Goal: Information Seeking & Learning: Learn about a topic

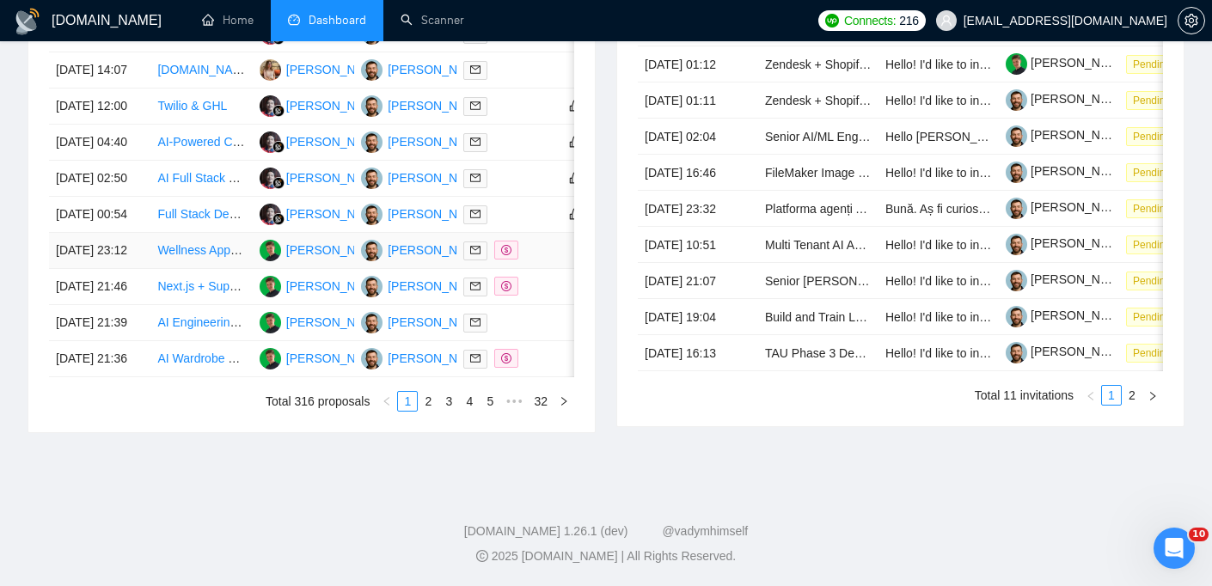
scroll to position [862, 0]
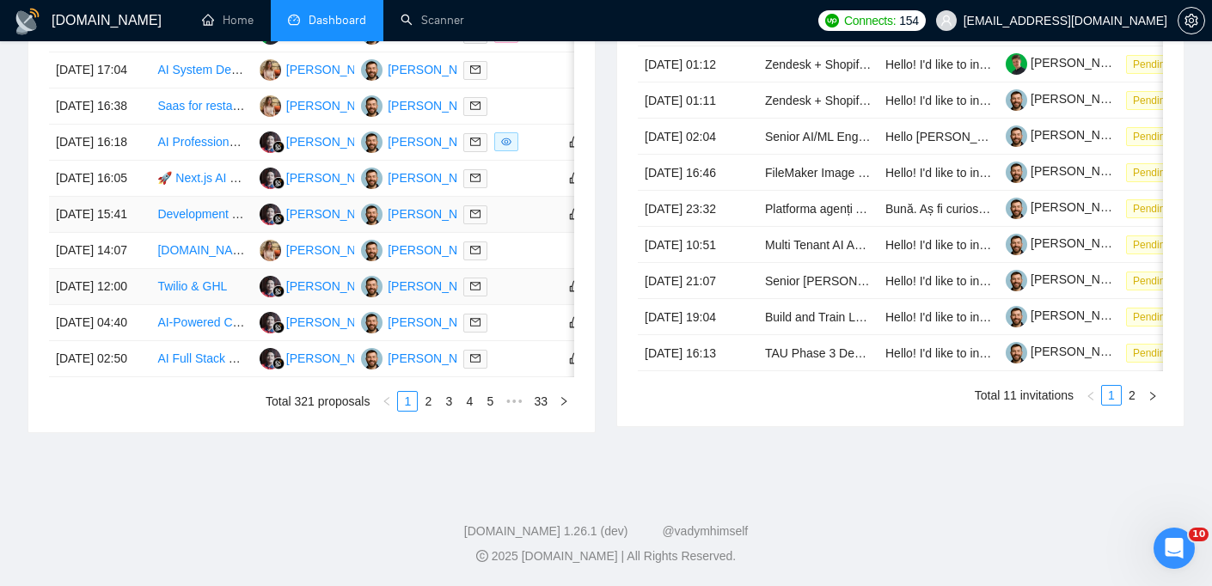
scroll to position [834, 0]
click at [429, 432] on div "Date Title Manager Freelancer Status [DATE] 19:08 Build Gmail Chrome Extension …" at bounding box center [311, 197] width 566 height 470
click at [428, 411] on link "2" at bounding box center [427, 401] width 19 height 19
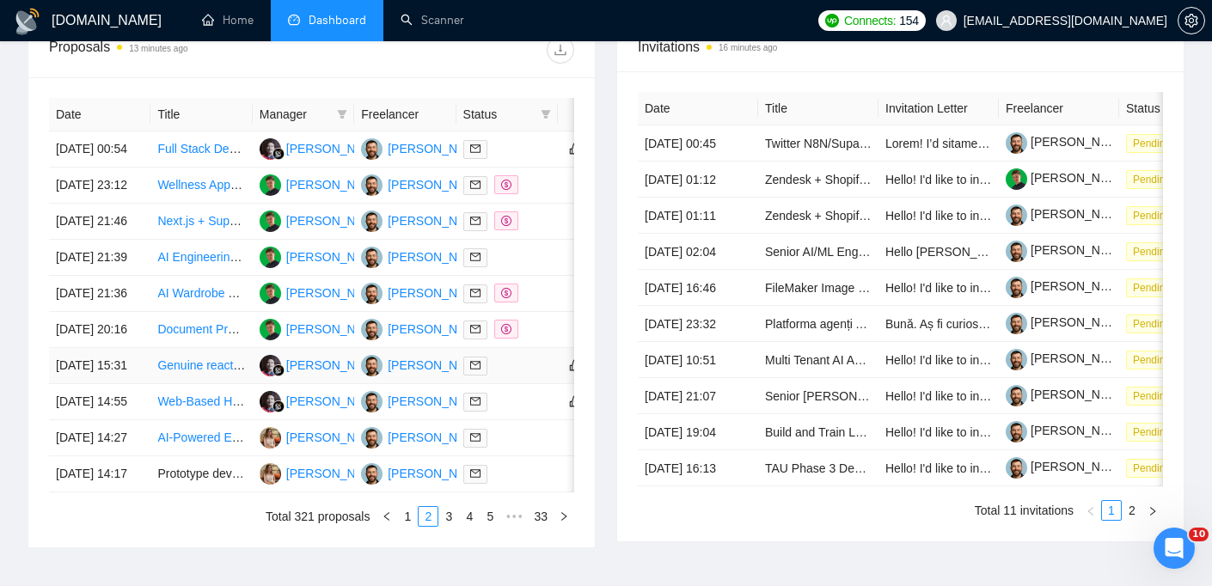
scroll to position [683, 0]
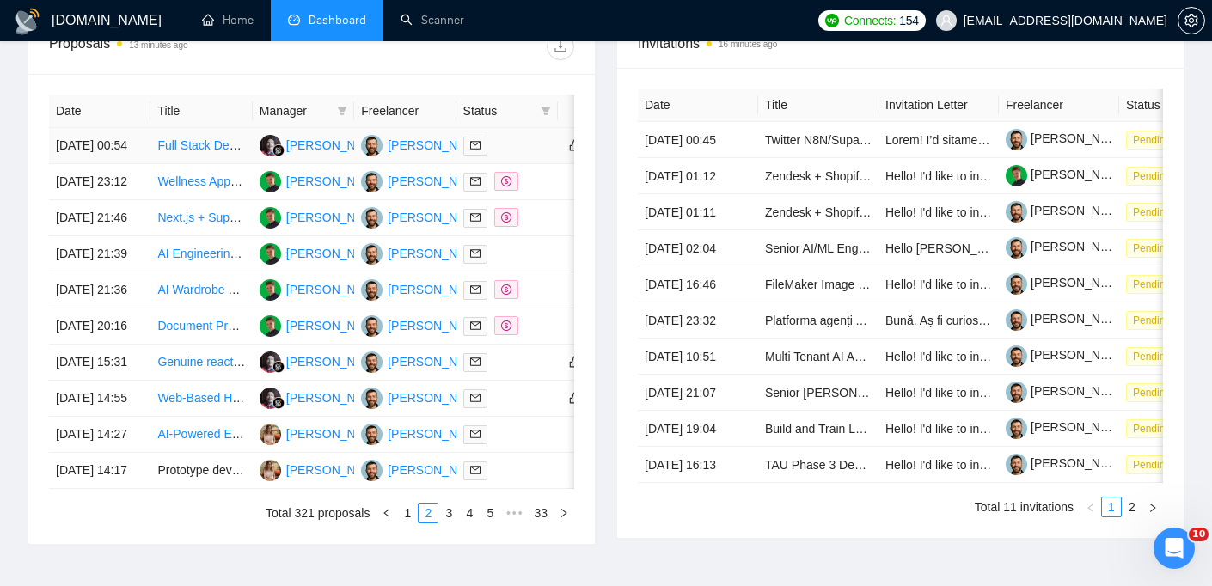
click at [122, 155] on td "[DATE] 00:54" at bounding box center [99, 146] width 101 height 36
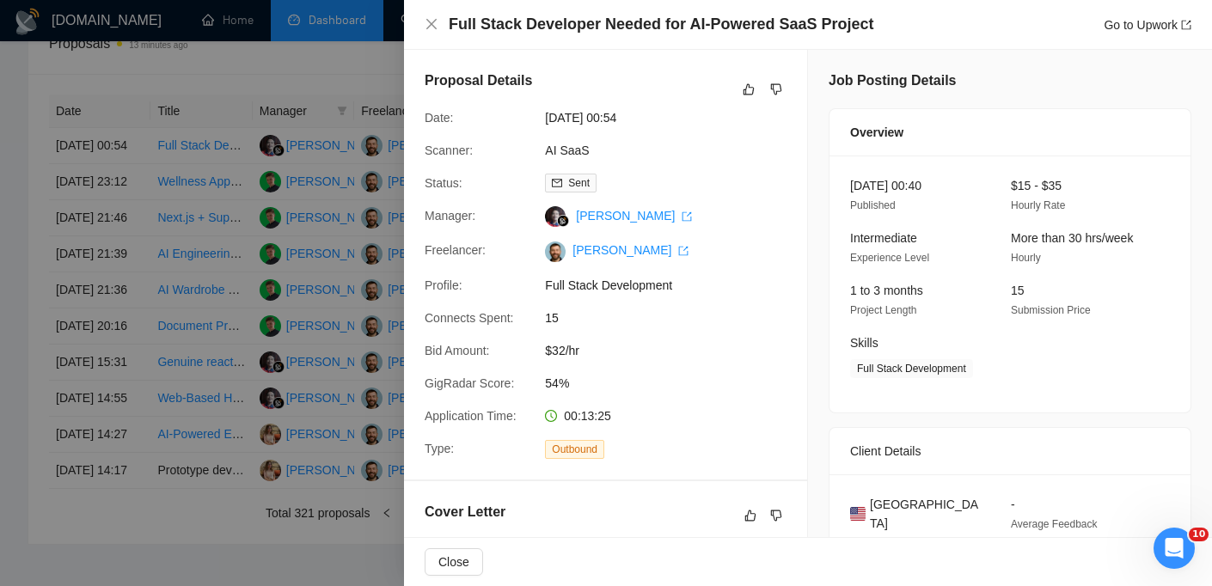
click at [579, 26] on h4 "Full Stack Developer Needed for AI-Powered SaaS Project" at bounding box center [661, 24] width 425 height 21
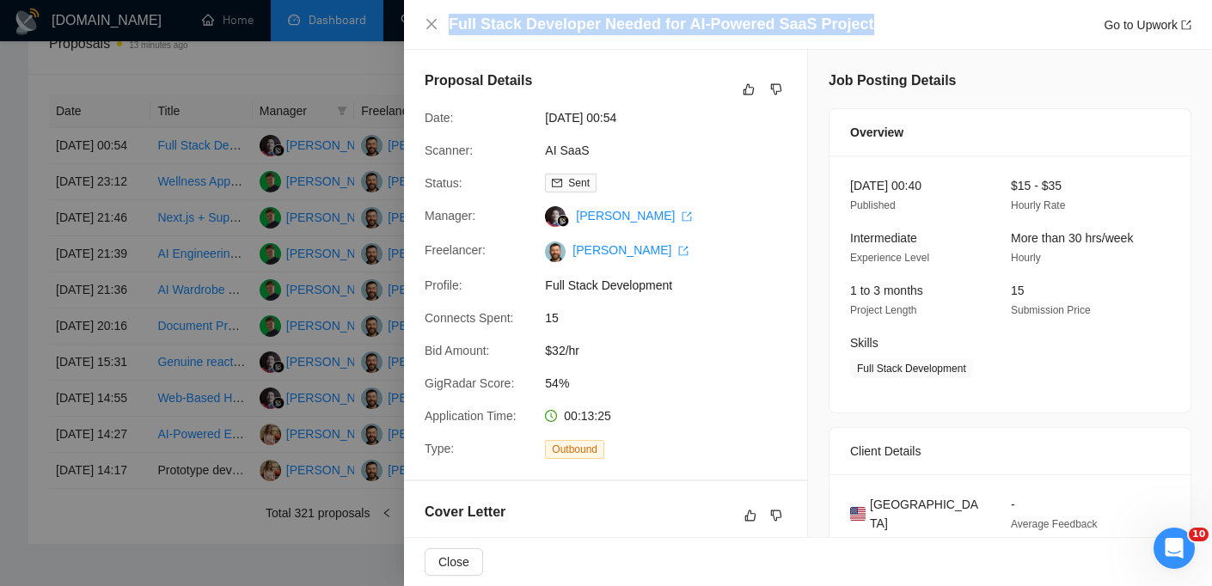
click at [579, 26] on h4 "Full Stack Developer Needed for AI-Powered SaaS Project" at bounding box center [661, 24] width 425 height 21
copy h4 "Full Stack Developer Needed for AI-Powered SaaS Project"
click at [437, 28] on icon "close" at bounding box center [431, 24] width 14 height 14
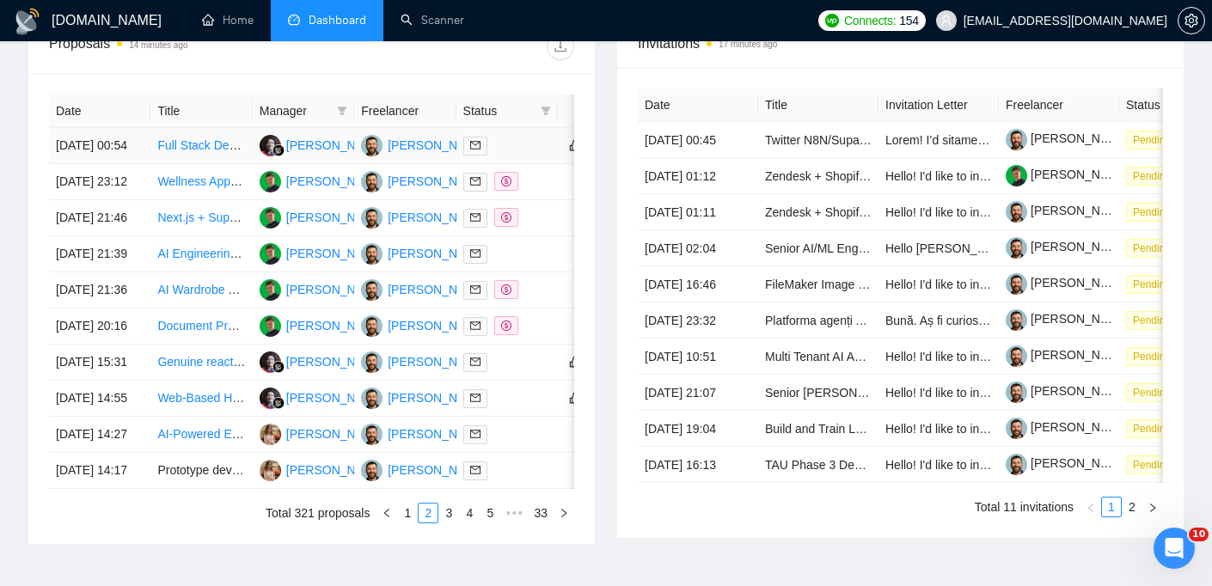
click at [119, 131] on td "[DATE] 00:54" at bounding box center [99, 146] width 101 height 36
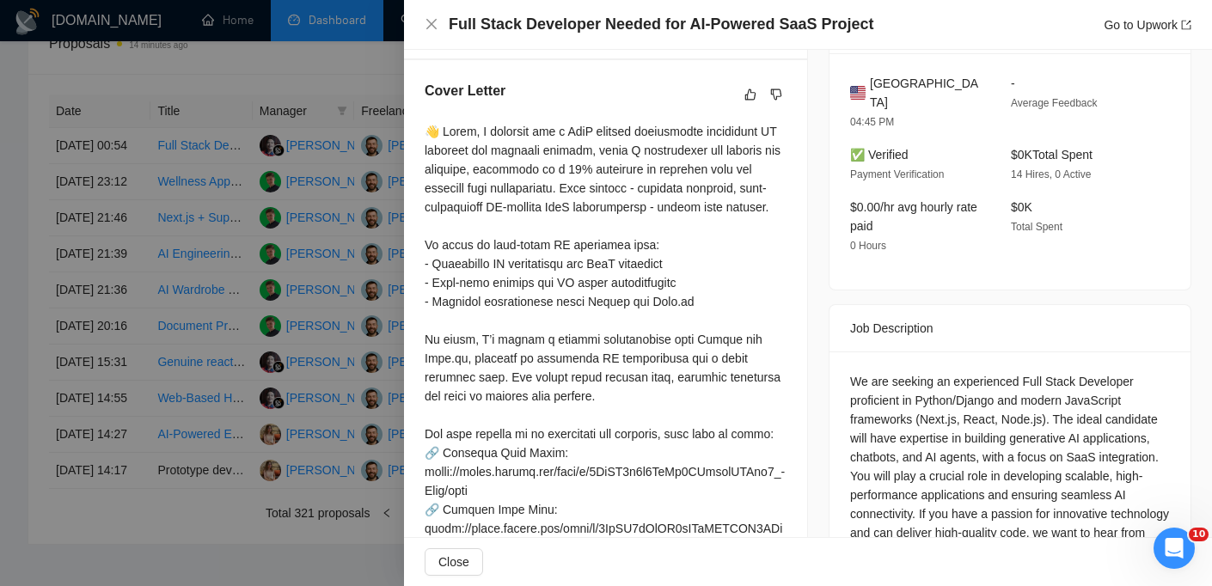
scroll to position [436, 0]
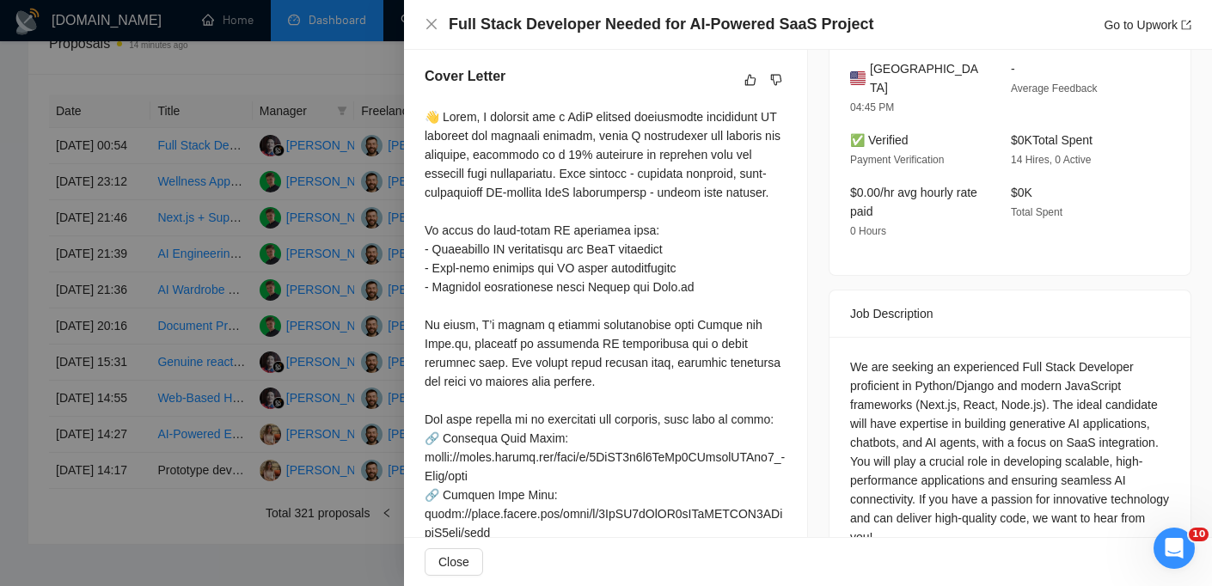
click at [906, 64] on span "United States" at bounding box center [926, 78] width 113 height 38
copy span "United States"
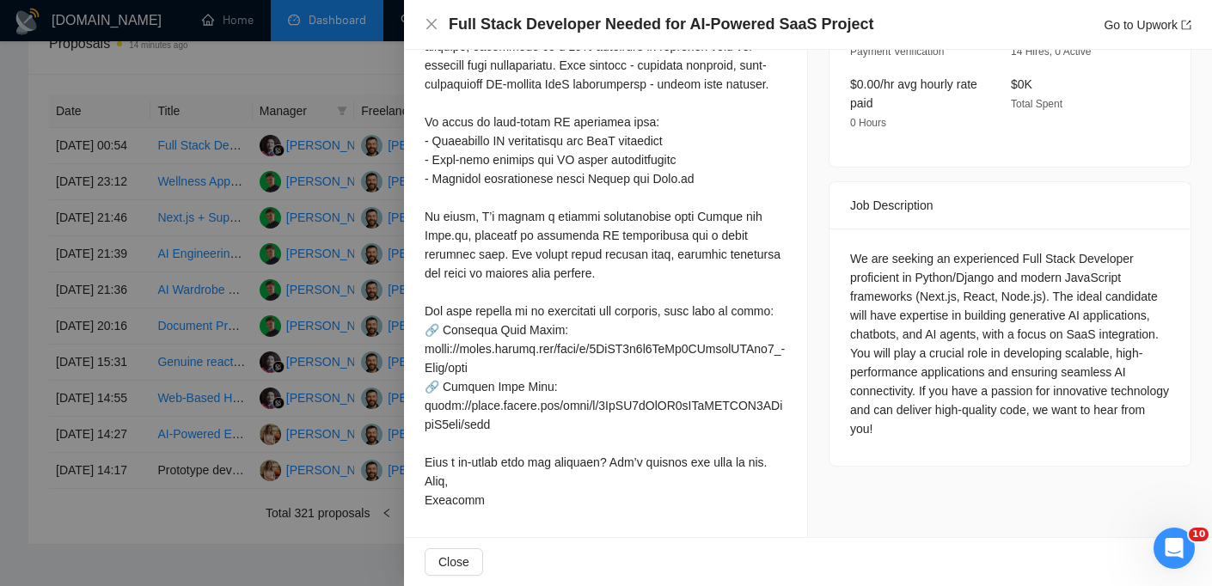
scroll to position [581, 0]
click at [420, 24] on div "Full Stack Developer Needed for AI-Powered SaaS Project Go to Upwork" at bounding box center [808, 25] width 808 height 50
click at [431, 24] on icon "close" at bounding box center [431, 24] width 10 height 10
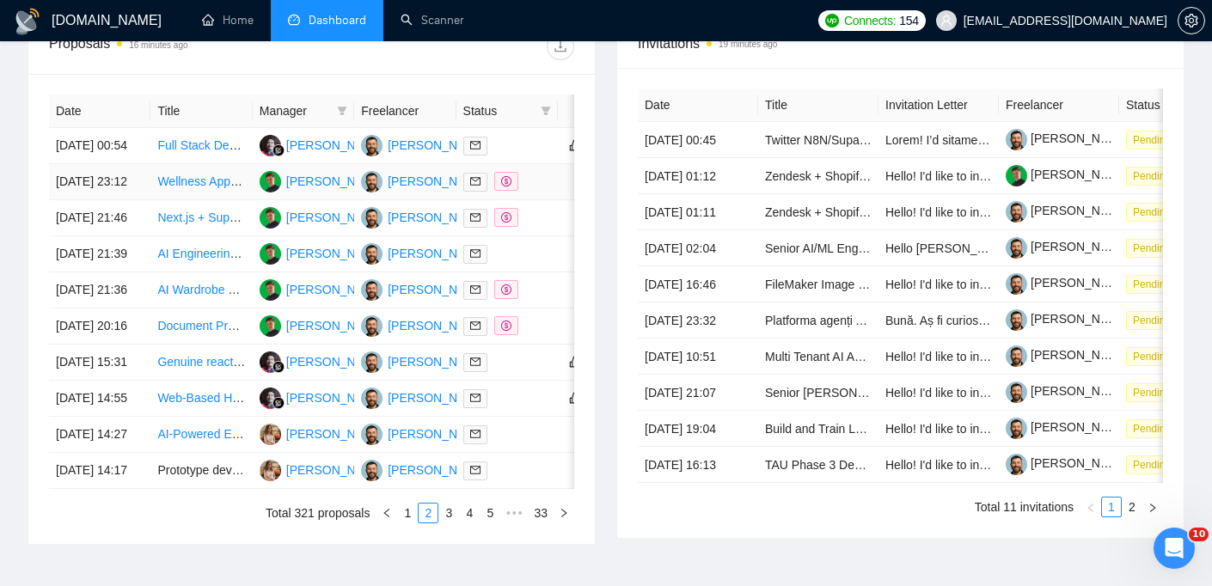
scroll to position [958, 0]
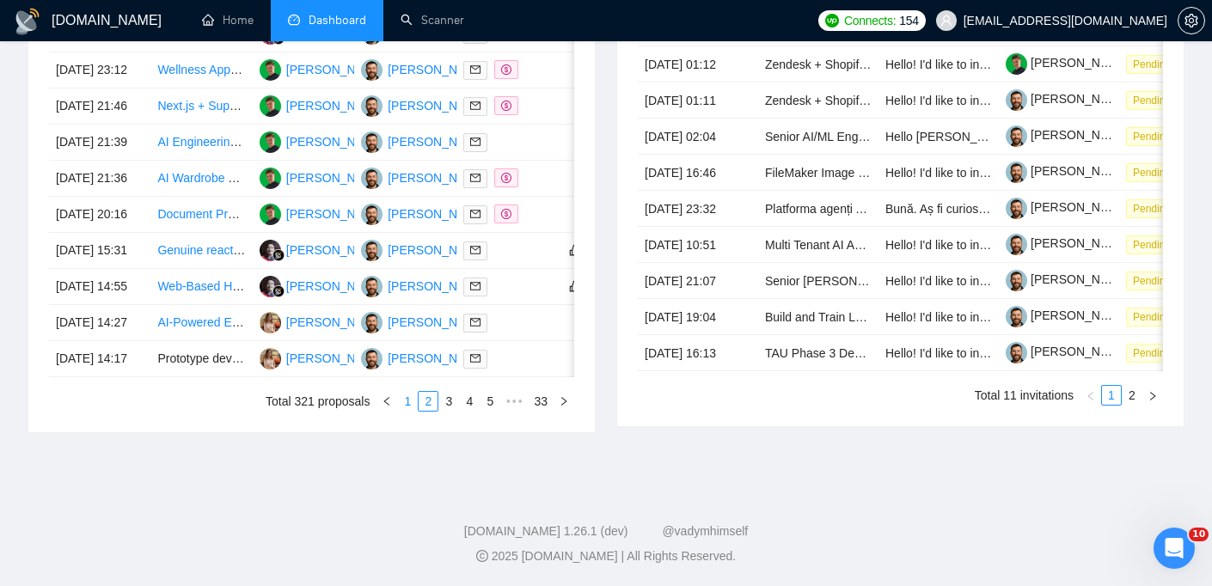
click at [410, 395] on link "1" at bounding box center [407, 401] width 19 height 19
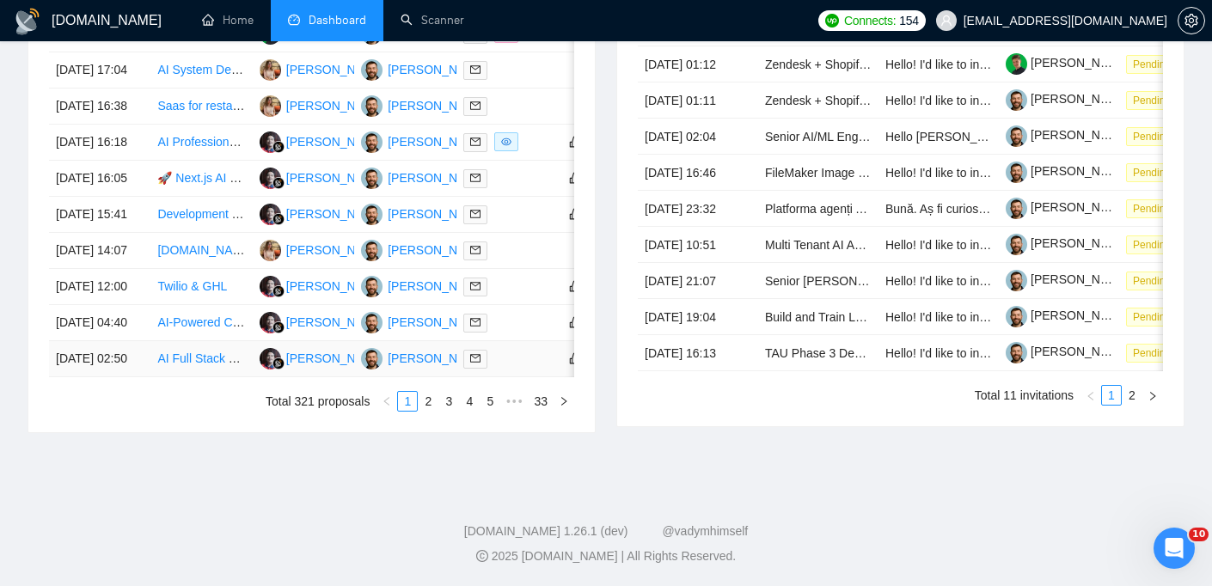
click at [138, 364] on td "[DATE] 02:50" at bounding box center [99, 359] width 101 height 36
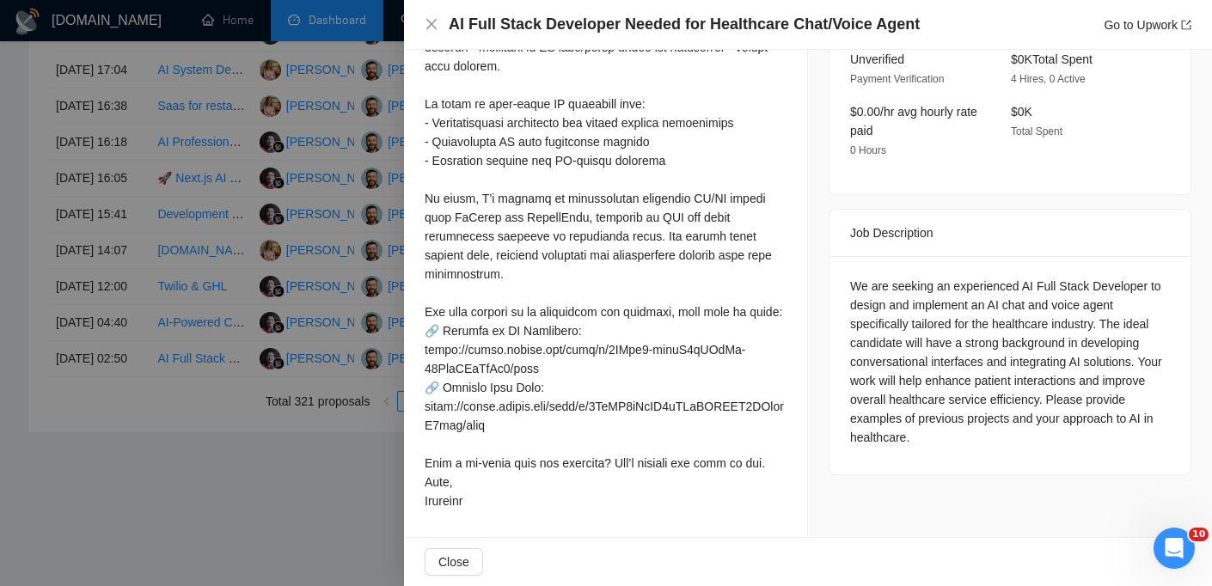
click at [618, 14] on h4 "AI Full Stack Developer Needed for Healthcare Chat/Voice Agent" at bounding box center [684, 24] width 471 height 21
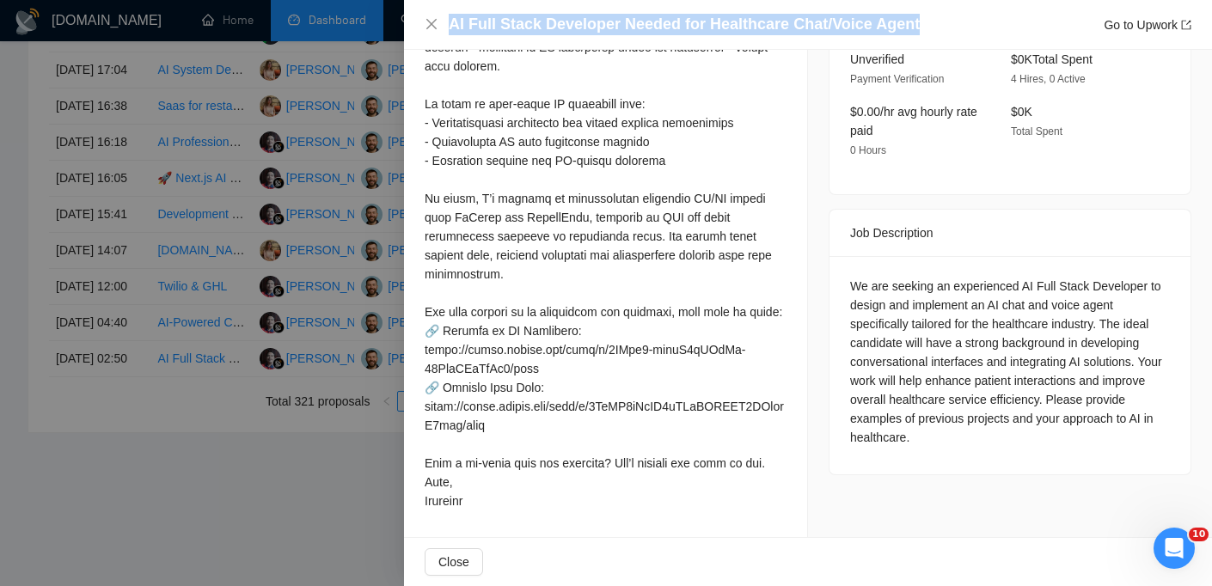
click at [618, 14] on h4 "AI Full Stack Developer Needed for Healthcare Chat/Voice Agent" at bounding box center [684, 24] width 471 height 21
copy h4 "AI Full Stack Developer Needed for Healthcare Chat/Voice Agent"
click at [431, 21] on icon "close" at bounding box center [431, 24] width 14 height 14
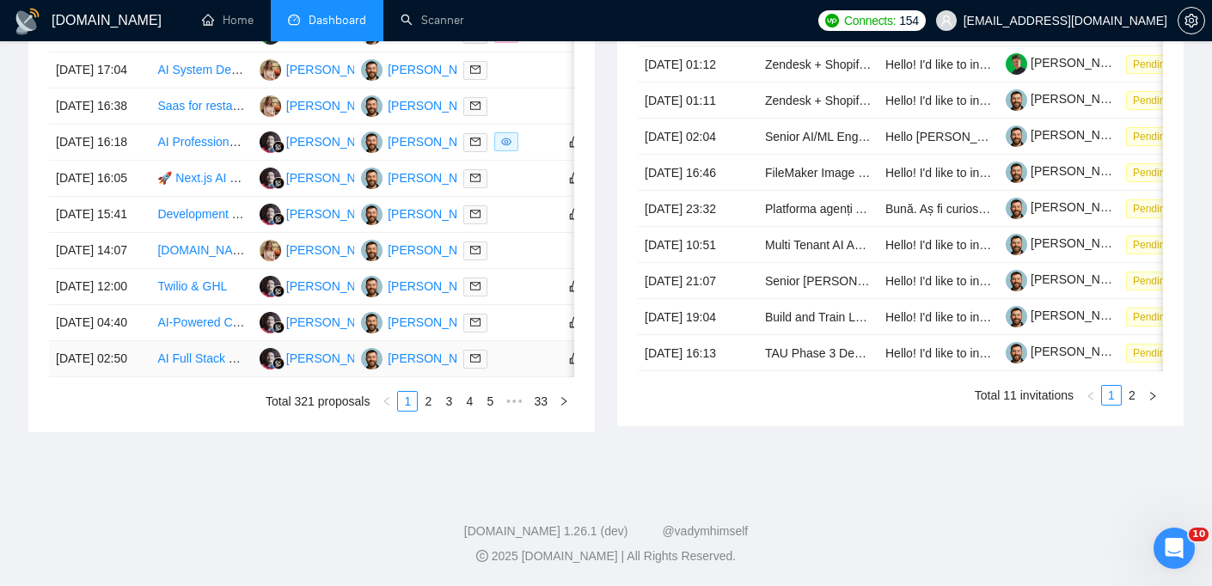
click at [138, 341] on td "[DATE] 02:50" at bounding box center [99, 359] width 101 height 36
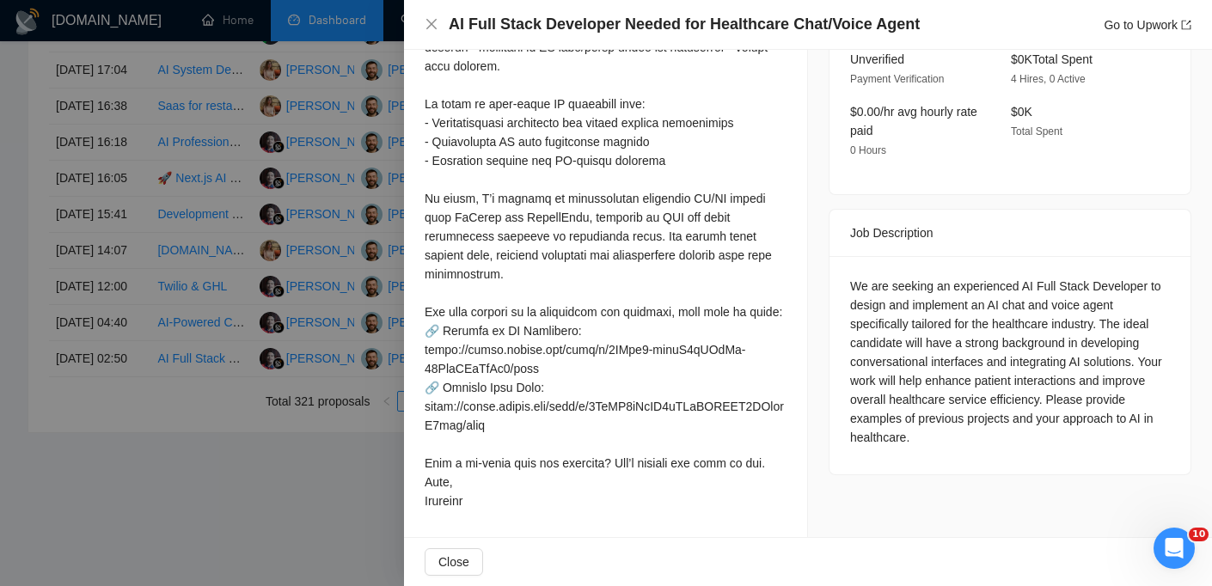
scroll to position [406, 0]
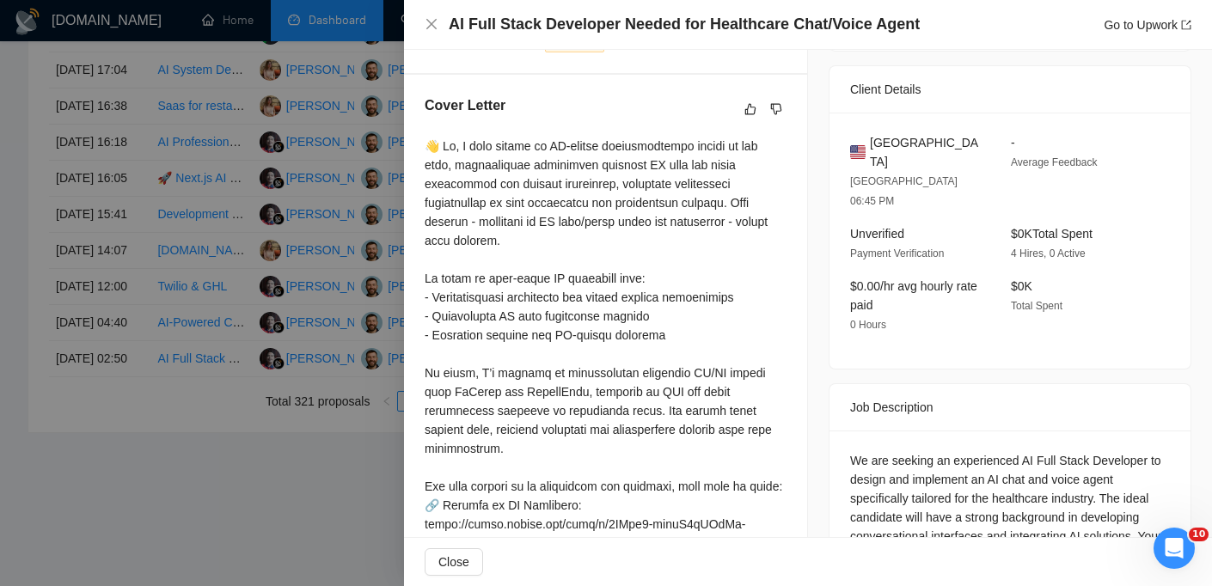
click at [875, 137] on span "United States" at bounding box center [926, 152] width 113 height 38
copy span "United States"
click at [434, 27] on icon "close" at bounding box center [431, 24] width 10 height 10
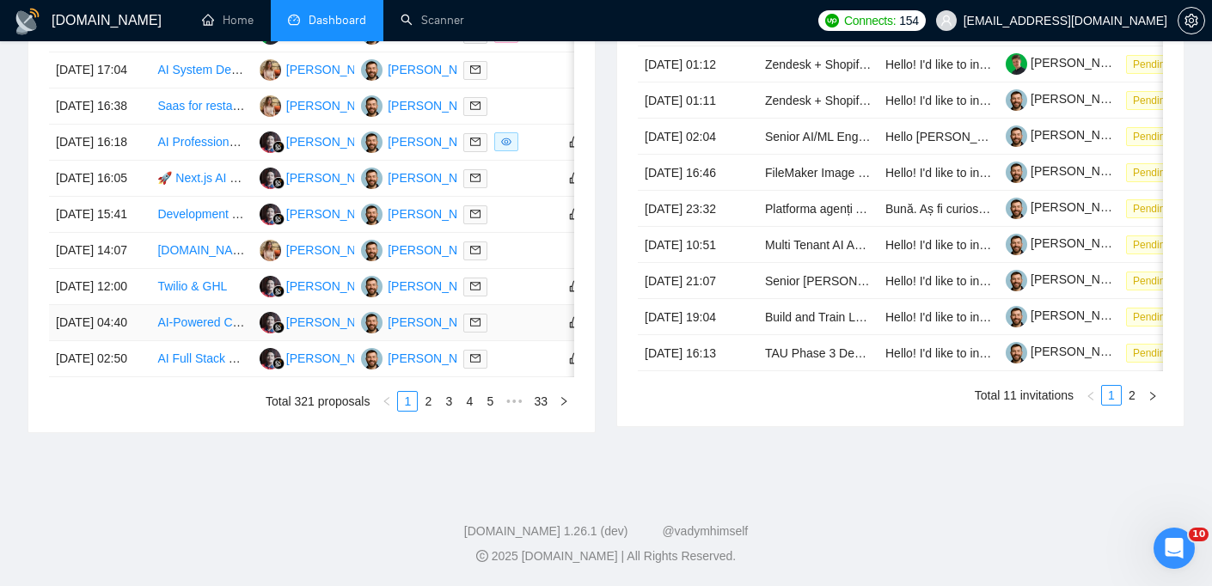
click at [146, 305] on td "[DATE] 04:40" at bounding box center [99, 323] width 101 height 36
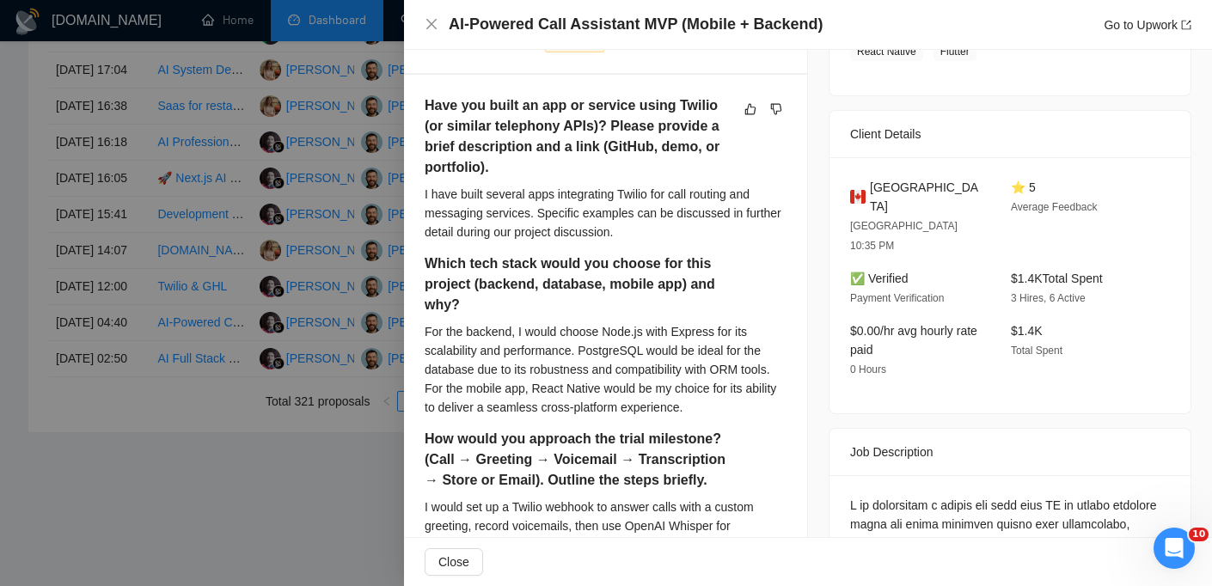
click at [547, 22] on h4 "AI-Powered Call Assistant MVP (Mobile + Backend)" at bounding box center [636, 24] width 375 height 21
copy h4 "AI-Powered Call Assistant MVP (Mobile + Backend)"
click at [430, 26] on icon "close" at bounding box center [431, 24] width 10 height 10
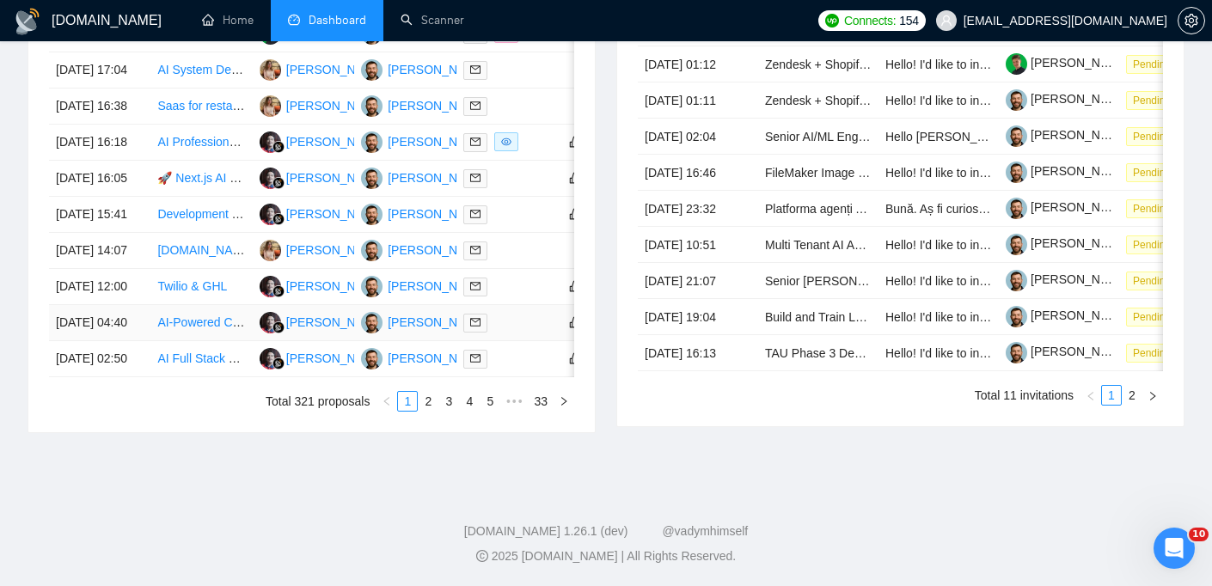
click at [140, 305] on td "[DATE] 04:40" at bounding box center [99, 323] width 101 height 36
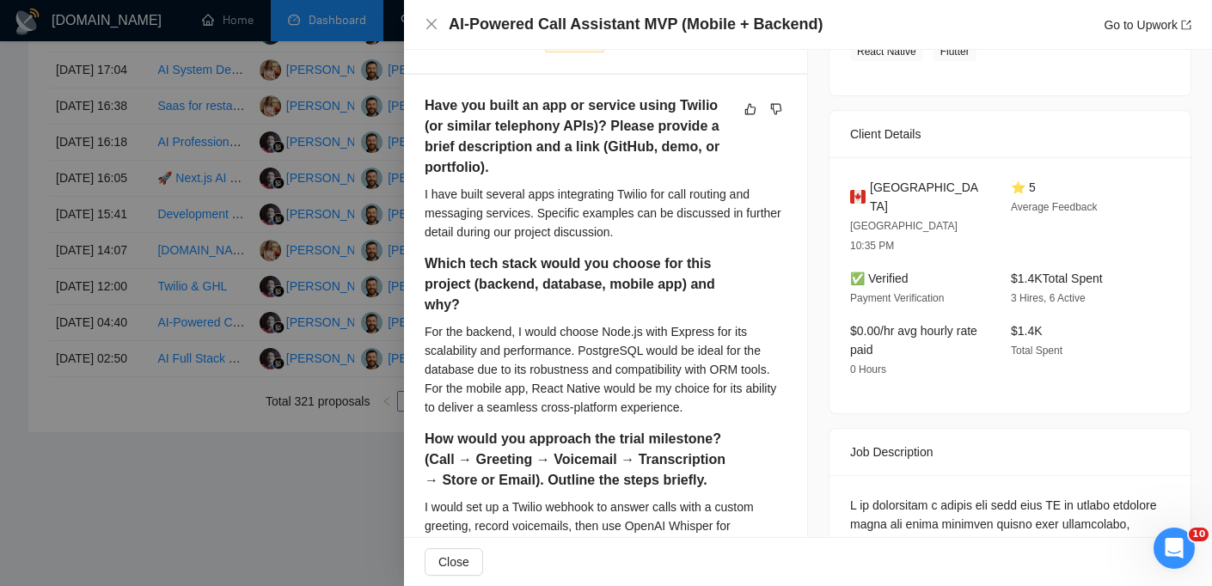
scroll to position [414, 0]
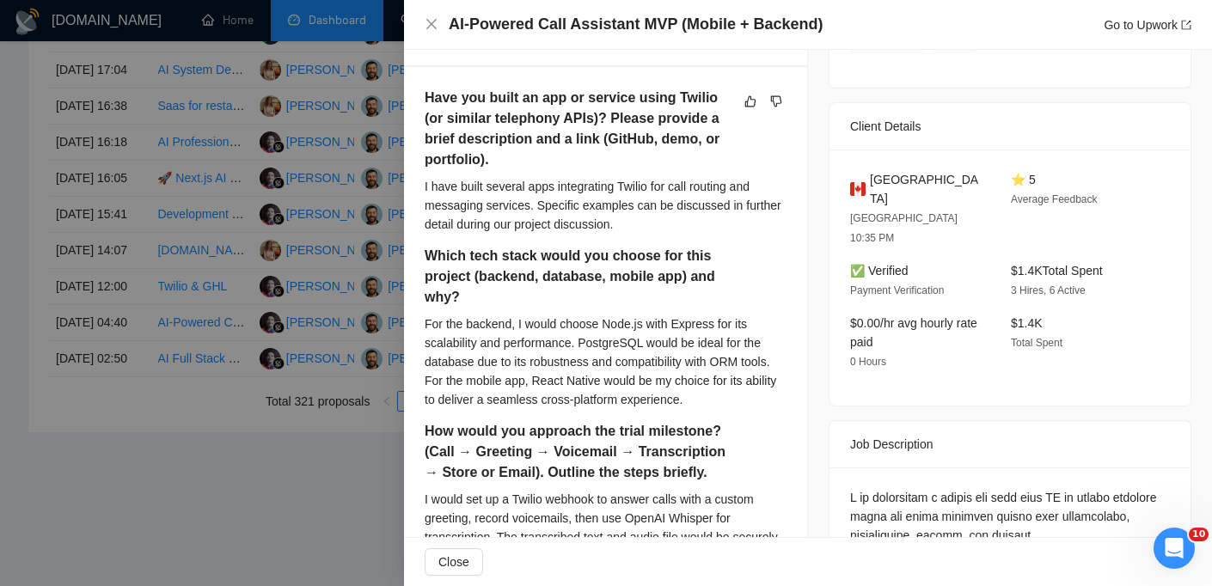
click at [886, 202] on span "Canada" at bounding box center [926, 189] width 113 height 38
copy span "Canada"
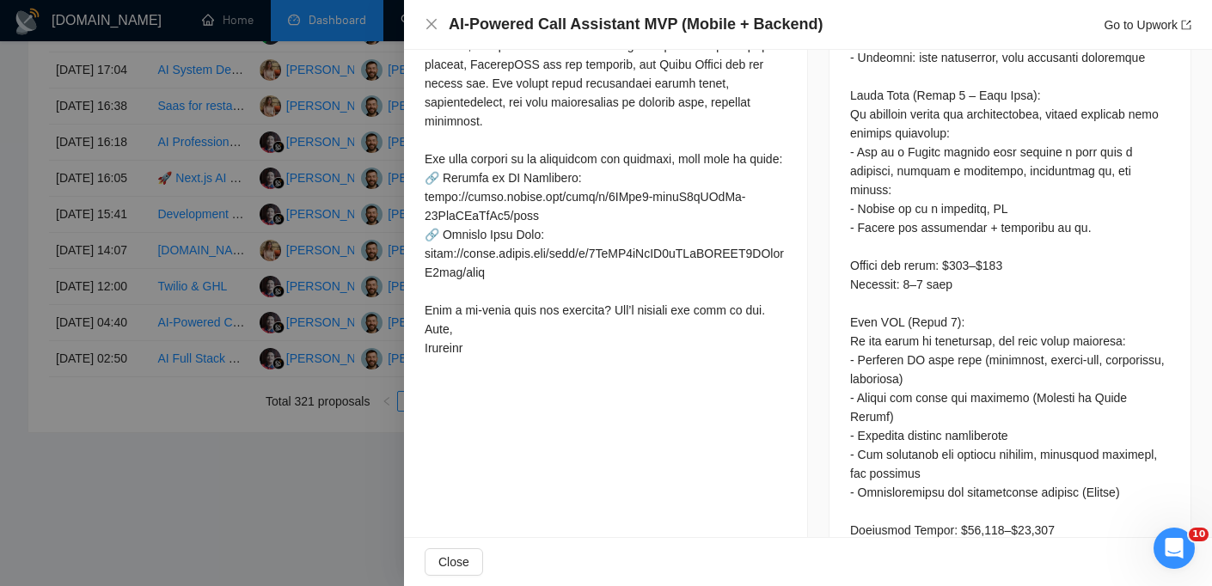
scroll to position [1609, 0]
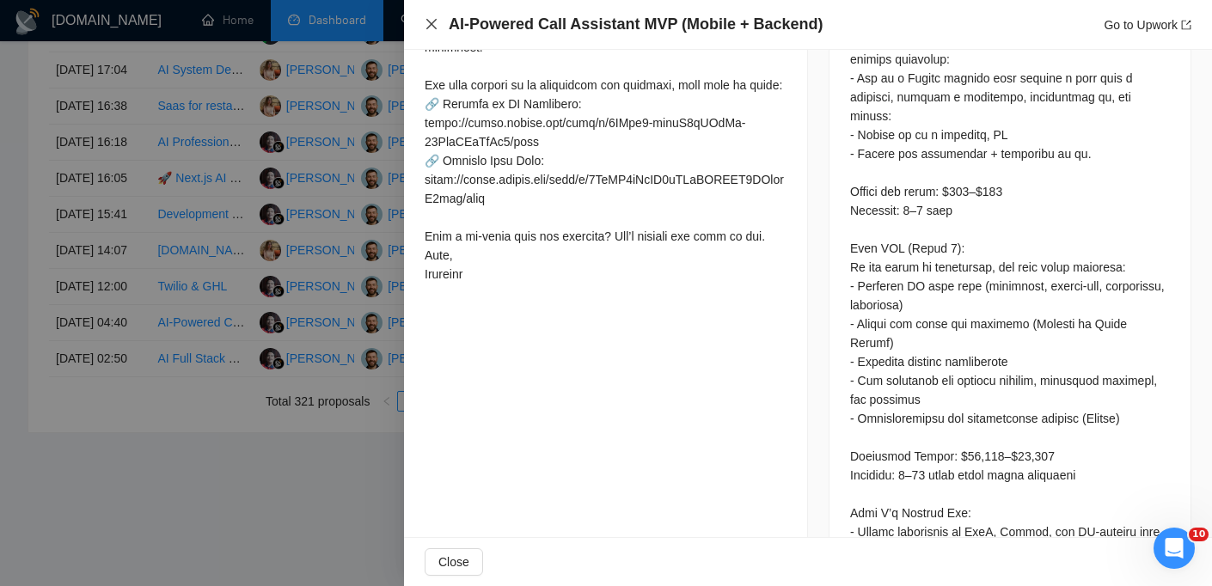
click at [430, 18] on icon "close" at bounding box center [431, 24] width 14 height 14
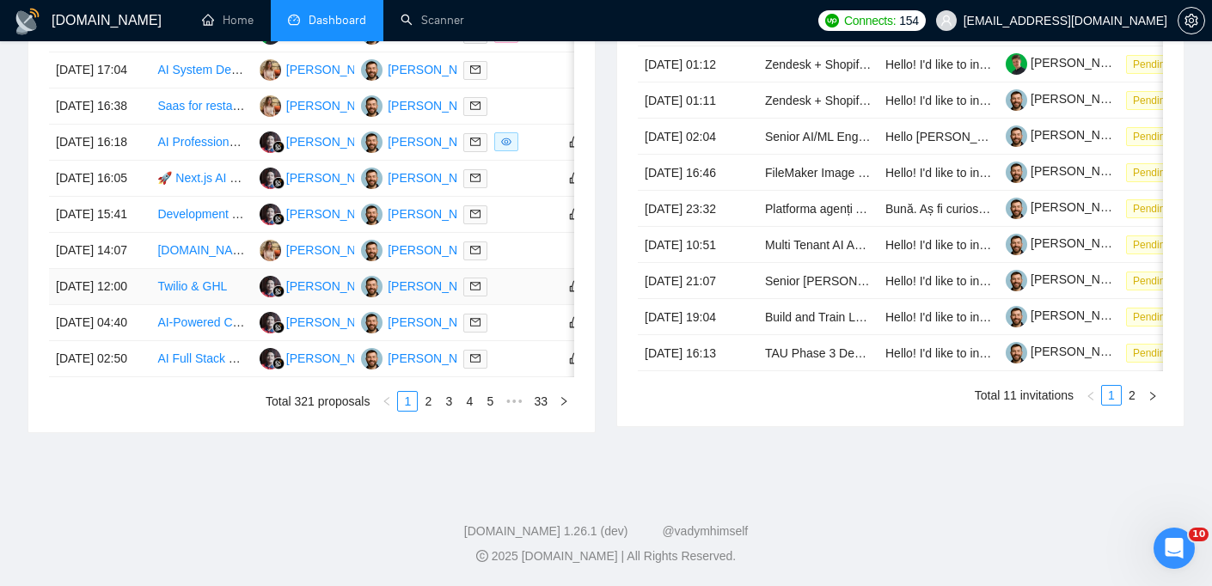
scroll to position [931, 0]
click at [138, 284] on td "[DATE] 12:00" at bounding box center [99, 287] width 101 height 36
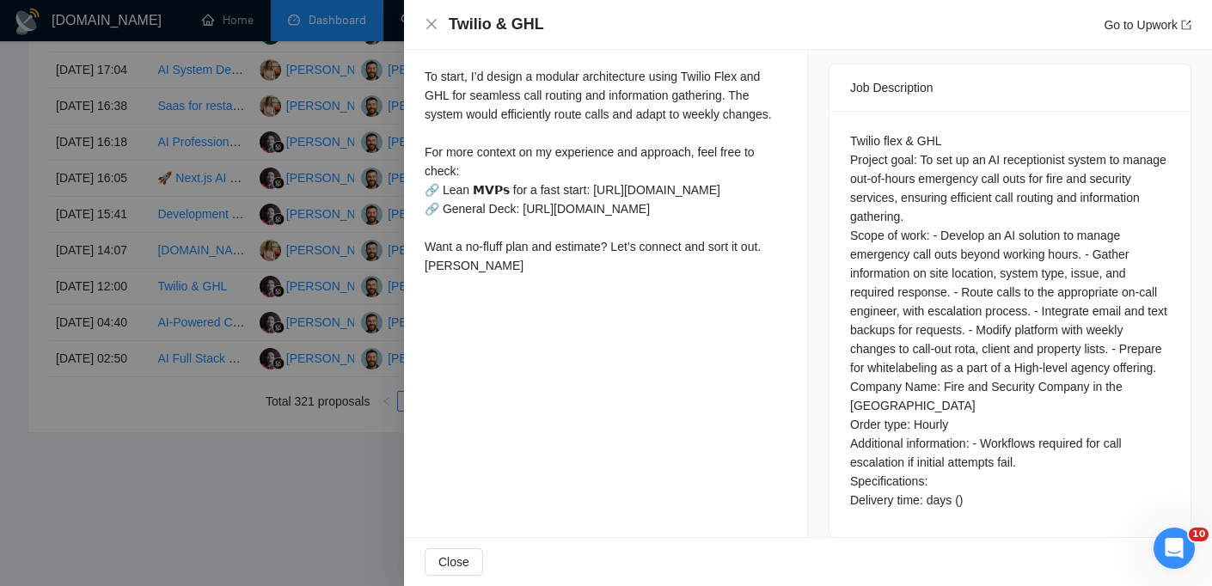
click at [522, 16] on h4 "Twilio & GHL" at bounding box center [496, 24] width 95 height 21
copy h4 "Twilio & GHL"
click at [426, 21] on icon "close" at bounding box center [431, 24] width 14 height 14
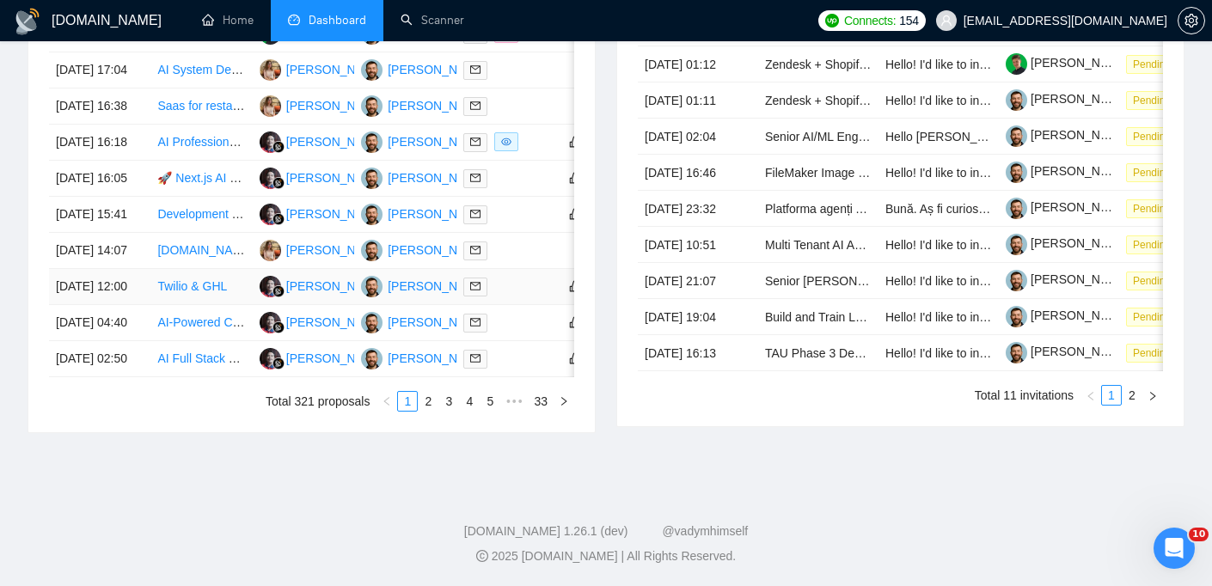
click at [124, 296] on td "[DATE] 12:00" at bounding box center [99, 287] width 101 height 36
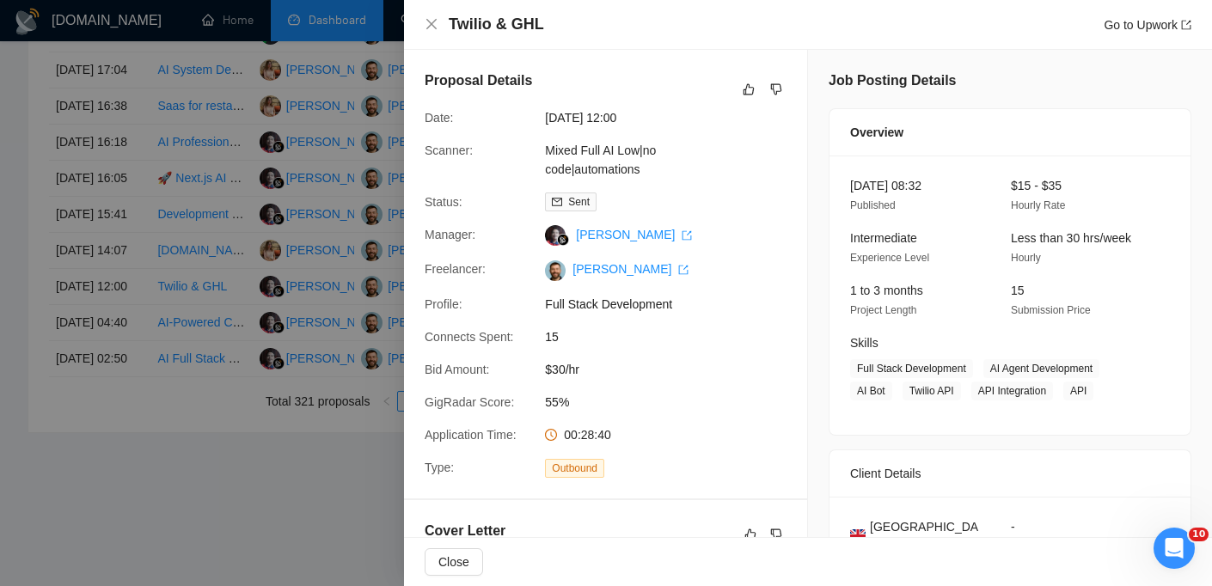
scroll to position [122, 0]
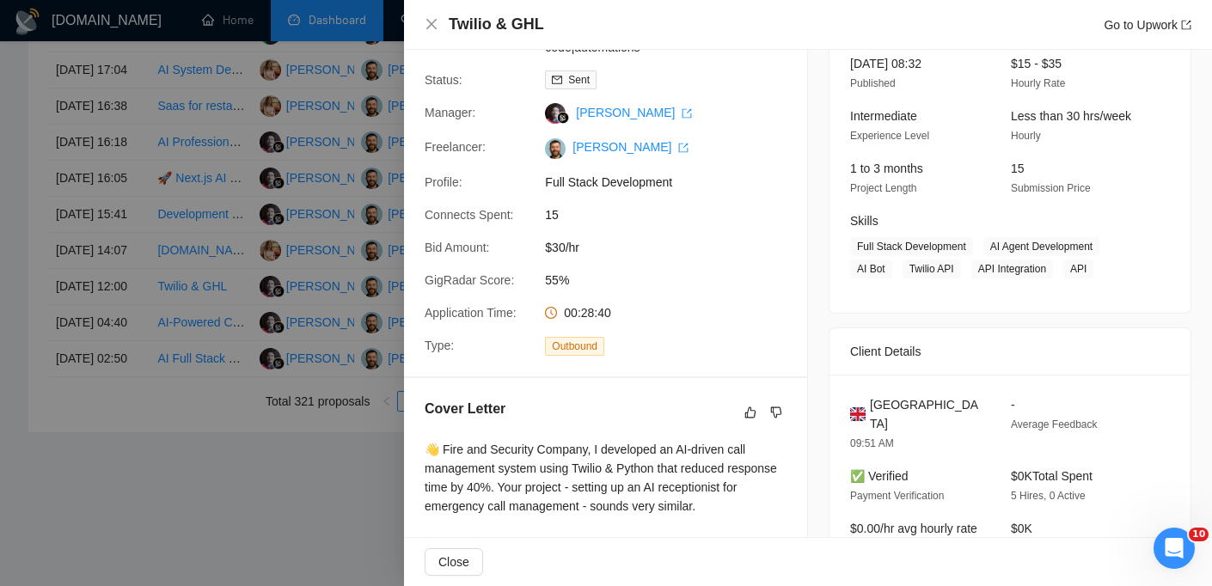
click at [919, 390] on div "United Kingdom 09:51 AM - Average Feedback ✅ Verified Payment Verification $0K …" at bounding box center [1009, 493] width 361 height 236
click at [919, 399] on span "United Kingdom" at bounding box center [926, 414] width 113 height 38
copy span "United Kingdom"
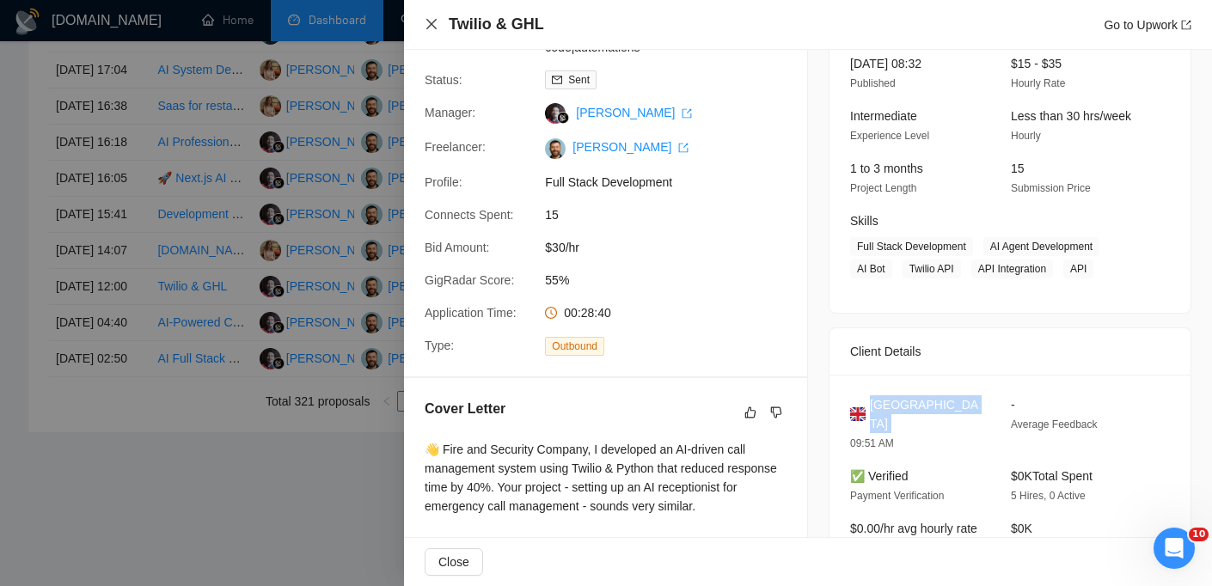
click at [426, 26] on icon "close" at bounding box center [431, 24] width 14 height 14
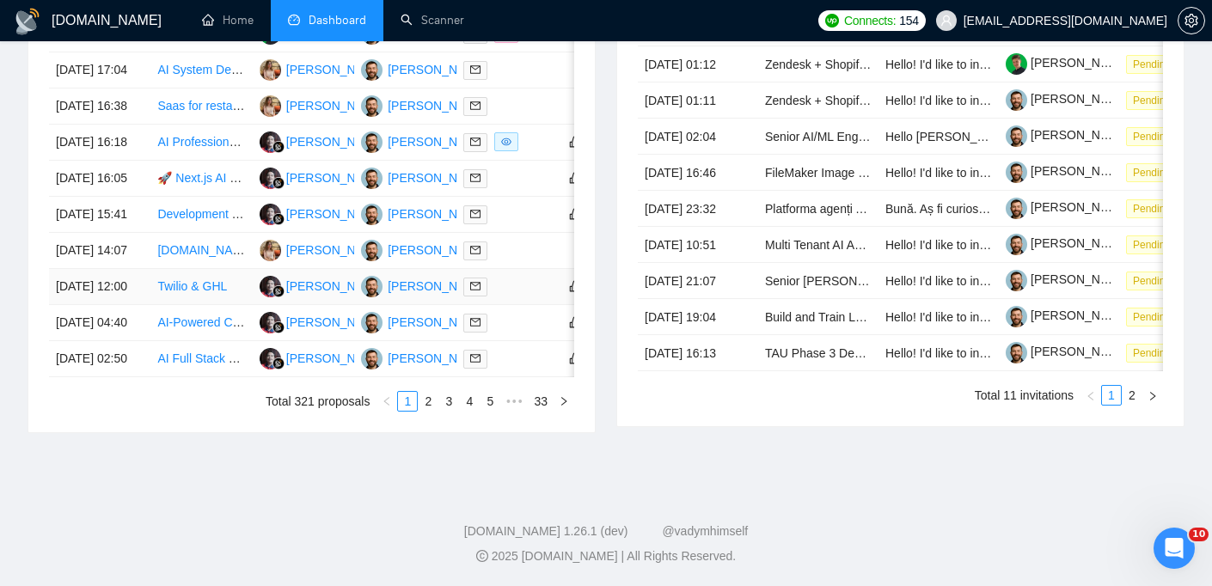
click at [205, 279] on link "Twilio & GHL" at bounding box center [192, 286] width 70 height 14
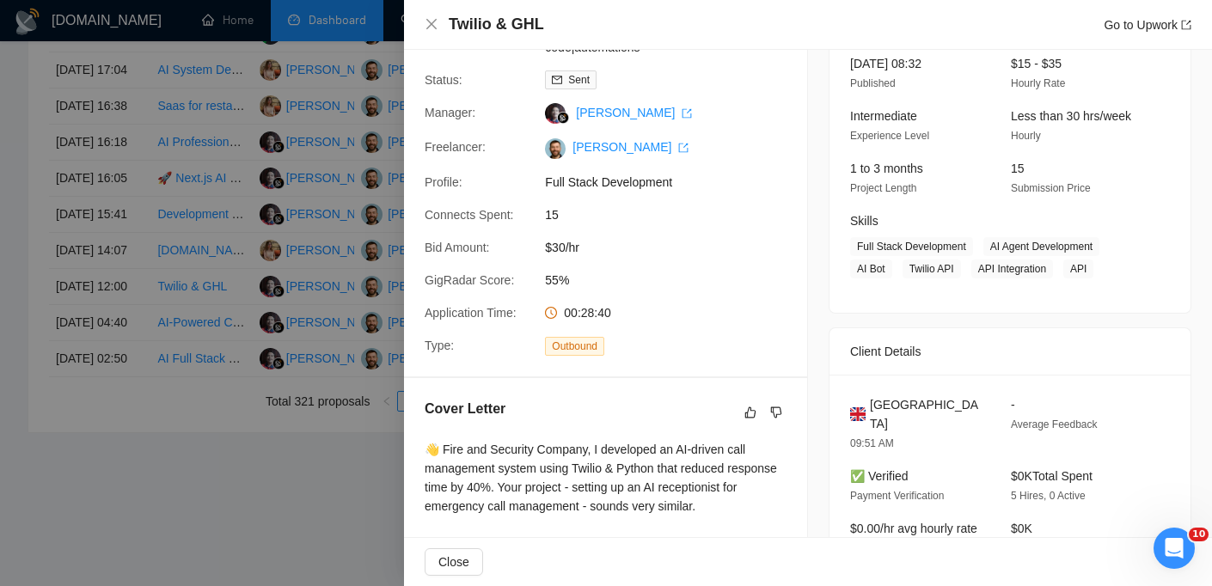
click at [168, 306] on div at bounding box center [606, 293] width 1212 height 586
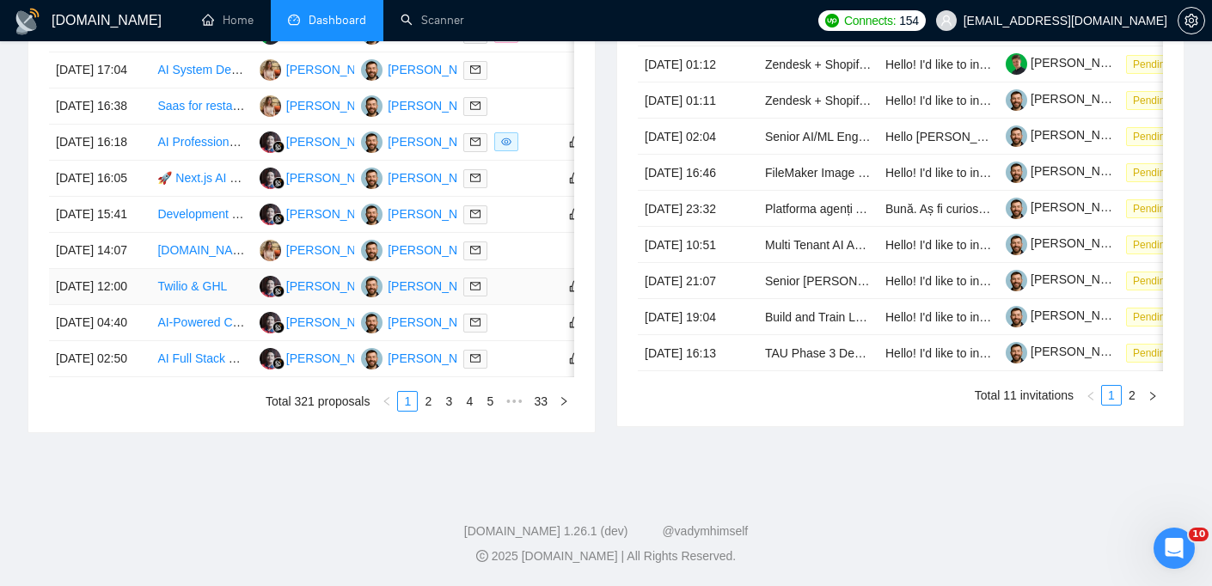
click at [135, 281] on td "[DATE] 12:00" at bounding box center [99, 287] width 101 height 36
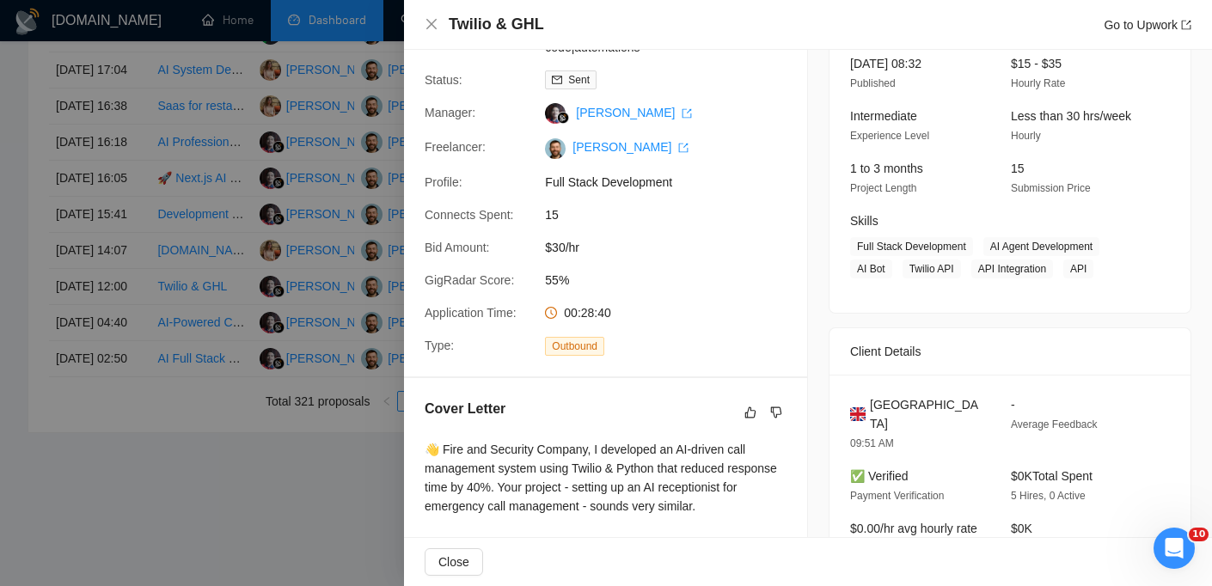
scroll to position [240, 0]
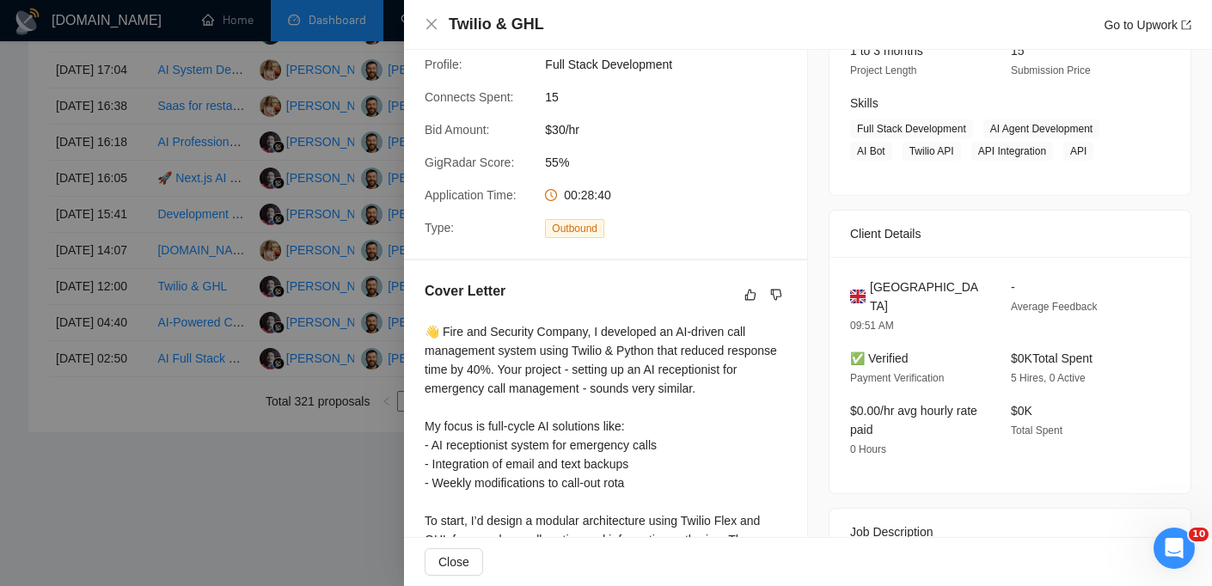
click at [911, 281] on span "United Kingdom" at bounding box center [926, 297] width 113 height 38
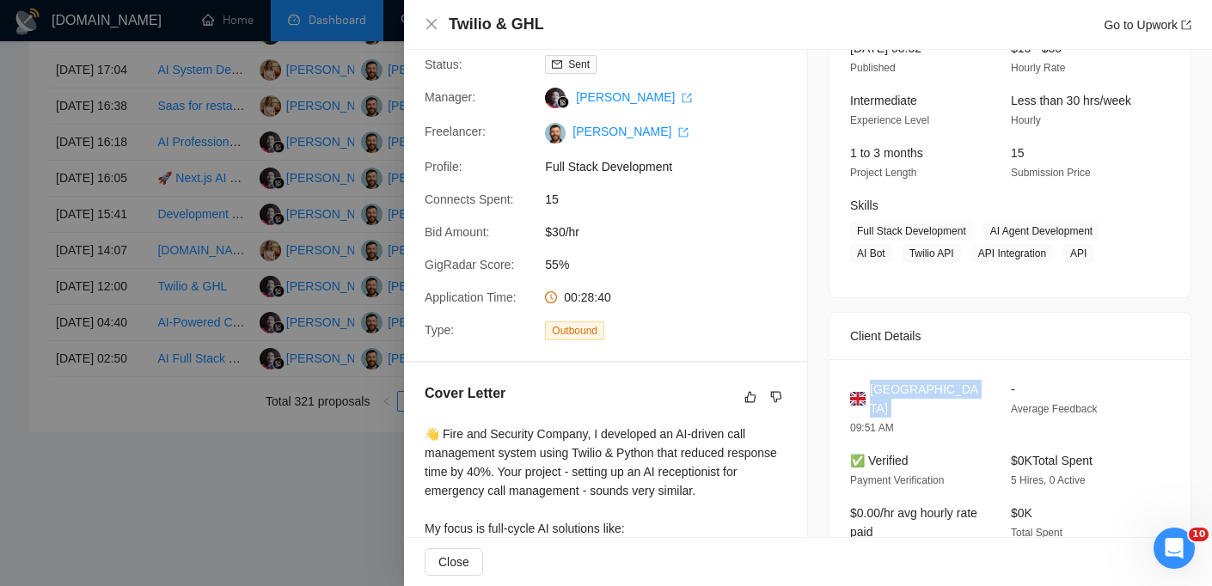
scroll to position [138, 0]
click at [433, 22] on icon "close" at bounding box center [431, 24] width 10 height 10
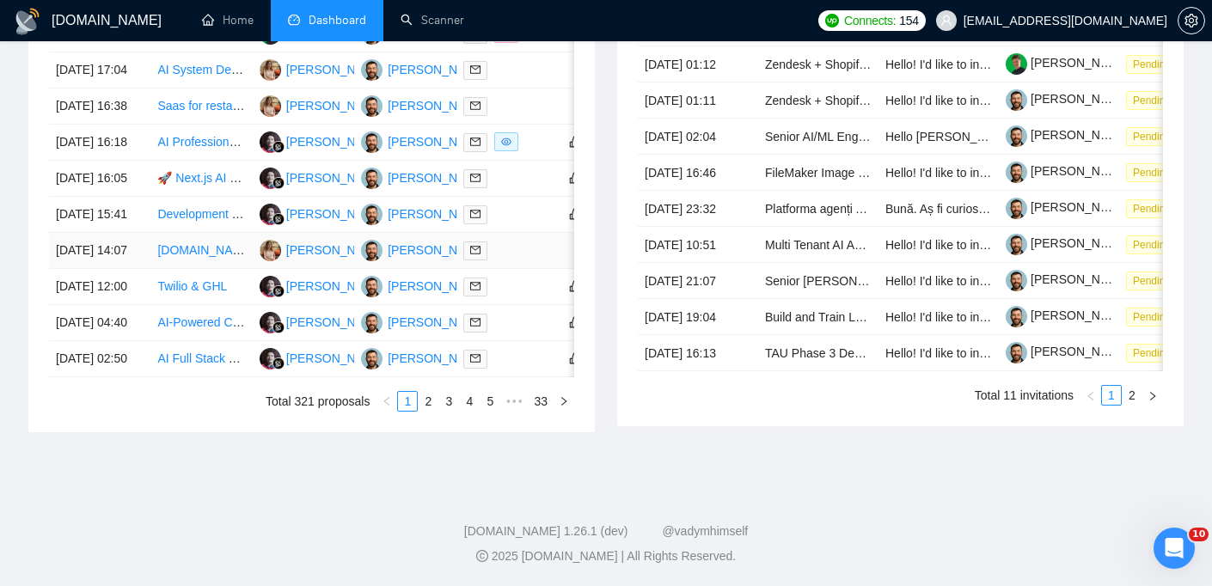
click at [136, 233] on td "[DATE] 14:07" at bounding box center [99, 251] width 101 height 36
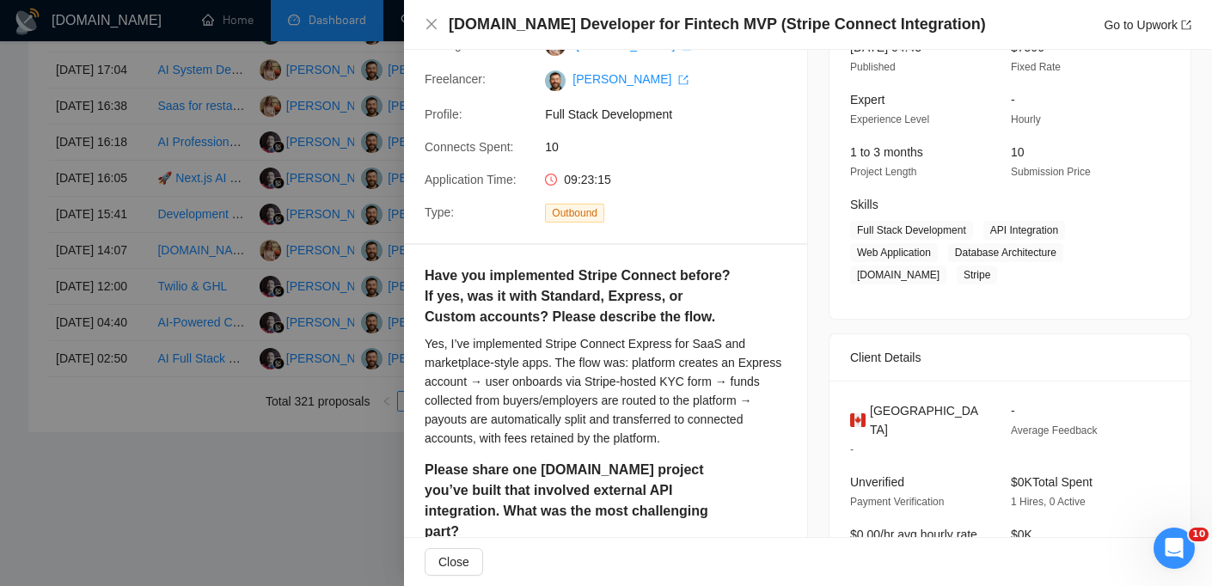
click at [683, 22] on h4 "[DOMAIN_NAME] Developer for Fintech MVP (Stripe Connect Integration)" at bounding box center [717, 24] width 537 height 21
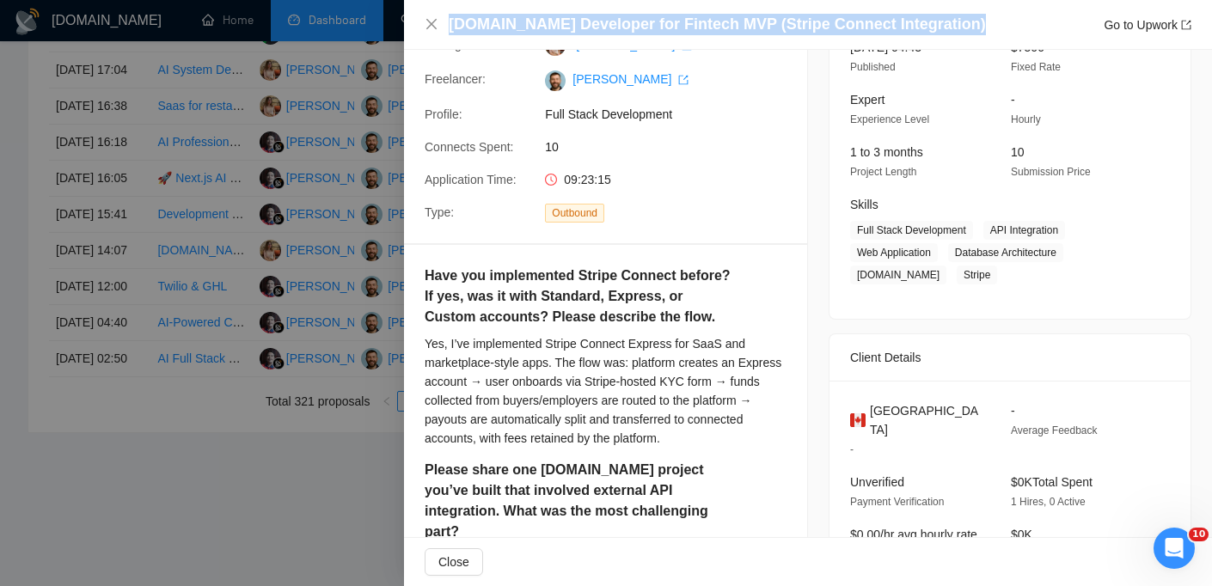
click at [683, 22] on h4 "[DOMAIN_NAME] Developer for Fintech MVP (Stripe Connect Integration)" at bounding box center [717, 24] width 537 height 21
copy h4 "[DOMAIN_NAME] Developer for Fintech MVP (Stripe Connect Integration)"
click at [434, 23] on icon "close" at bounding box center [431, 24] width 14 height 14
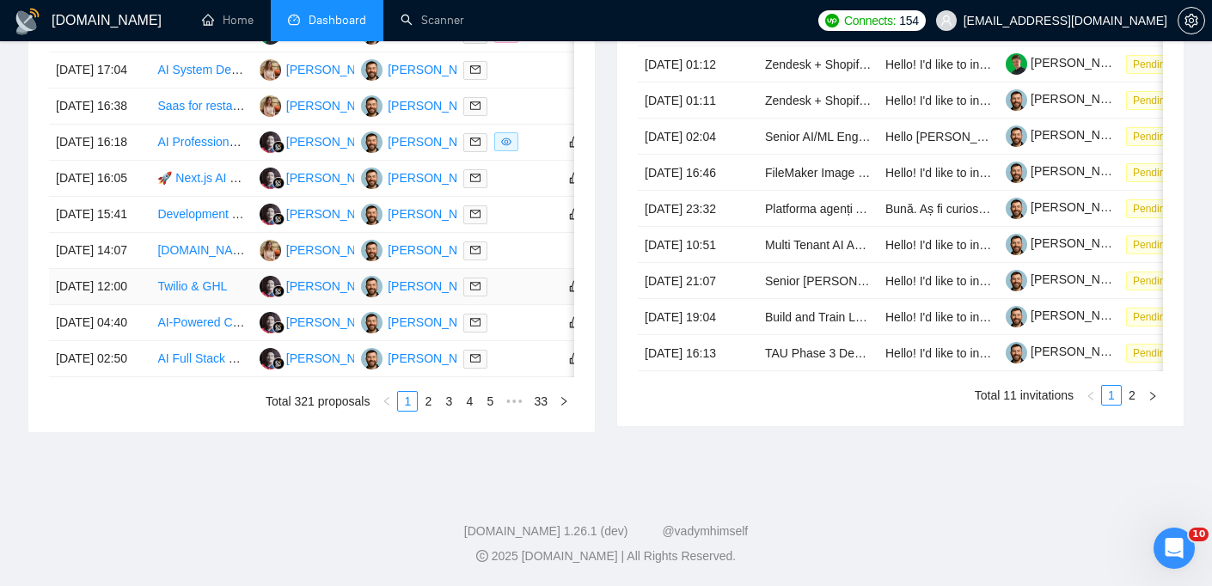
scroll to position [913, 0]
click at [130, 233] on td "[DATE] 14:07" at bounding box center [99, 251] width 101 height 36
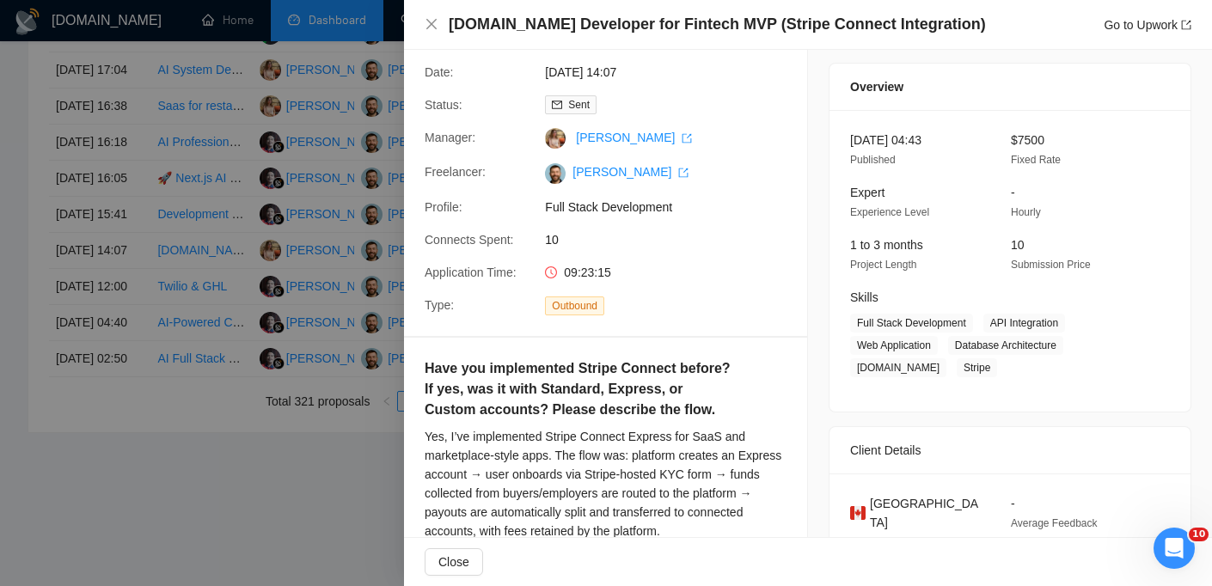
scroll to position [6, 0]
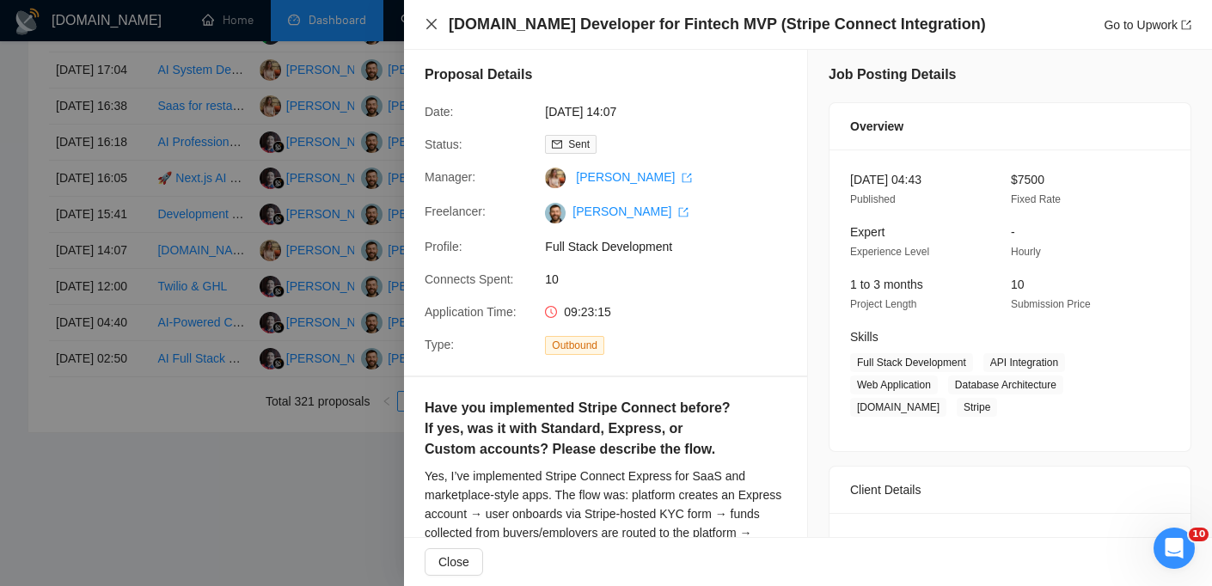
click at [433, 31] on icon "close" at bounding box center [431, 24] width 14 height 14
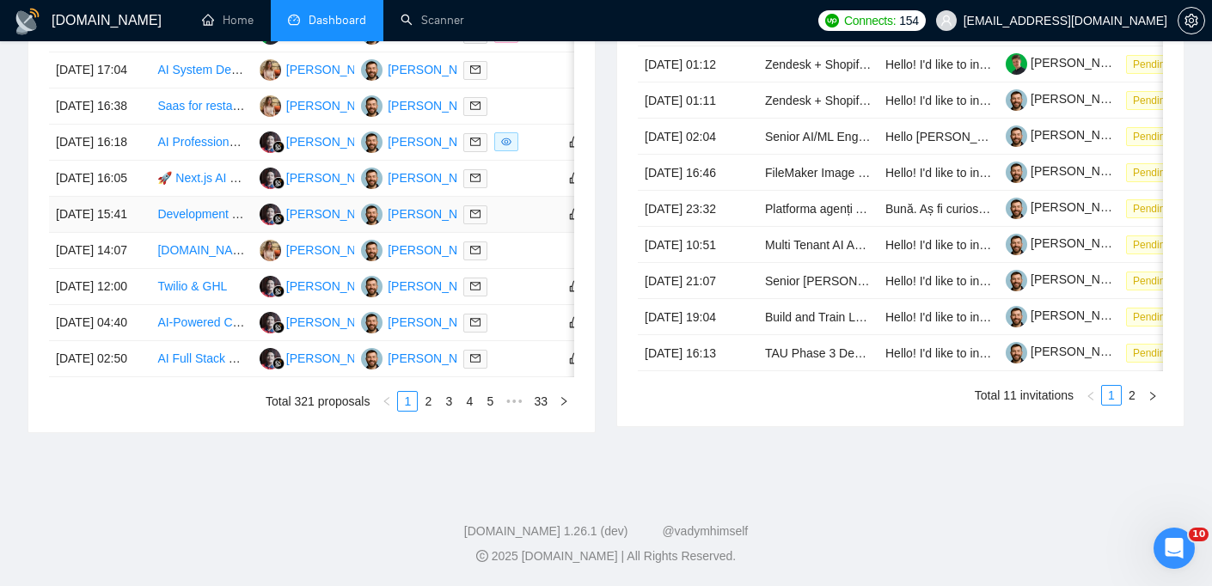
click at [134, 201] on td "[DATE] 15:41" at bounding box center [99, 215] width 101 height 36
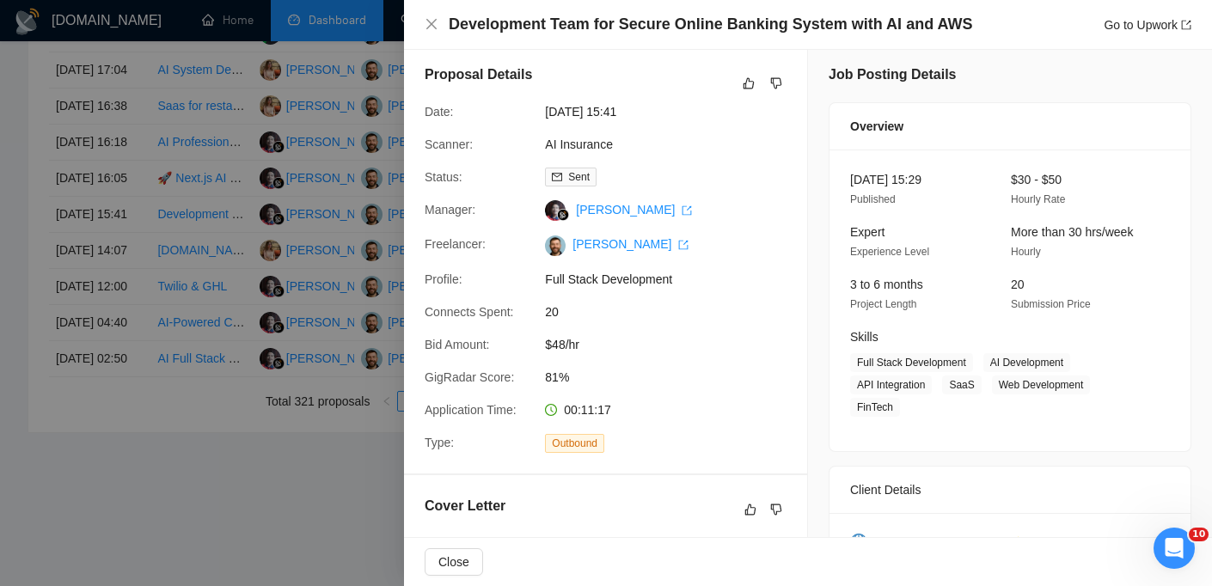
click at [536, 27] on h4 "Development Team for Secure Online Banking System with AI and AWS" at bounding box center [710, 24] width 523 height 21
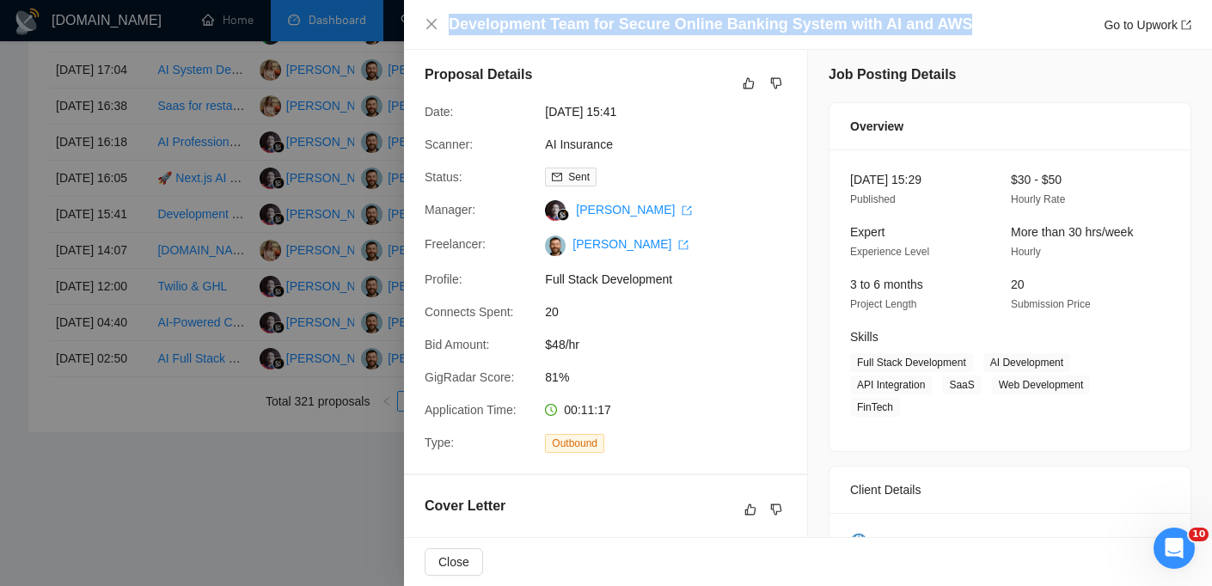
click at [536, 27] on h4 "Development Team for Secure Online Banking System with AI and AWS" at bounding box center [710, 24] width 523 height 21
copy h4 "Development Team for Secure Online Banking System with AI and AWS"
click at [425, 22] on icon "close" at bounding box center [431, 24] width 14 height 14
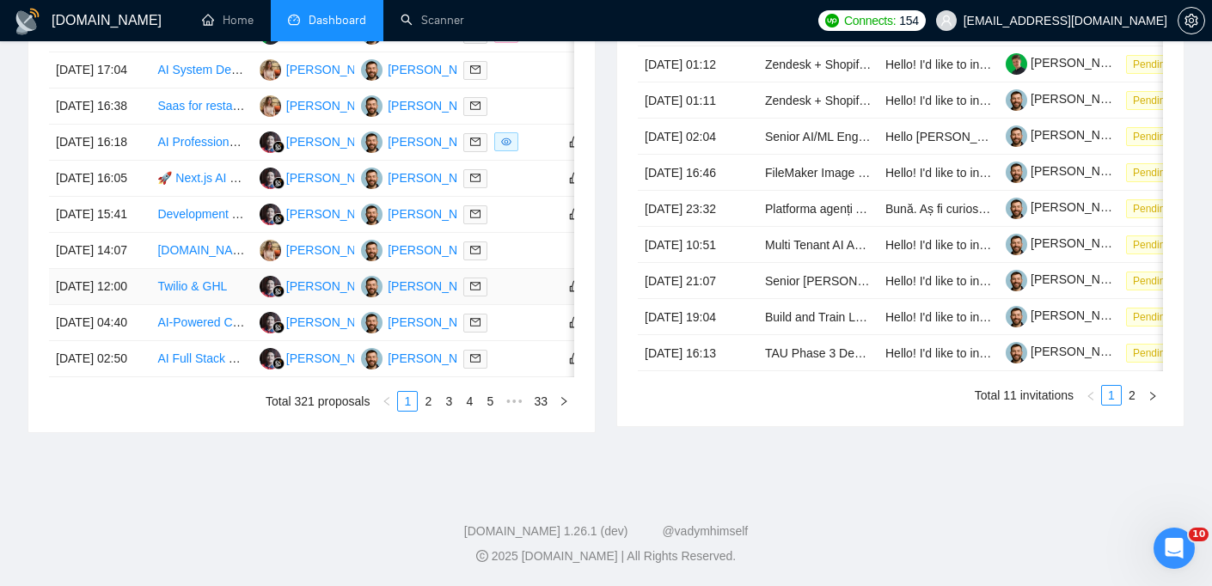
scroll to position [879, 0]
click at [125, 230] on td "[DATE] 15:41" at bounding box center [99, 215] width 101 height 36
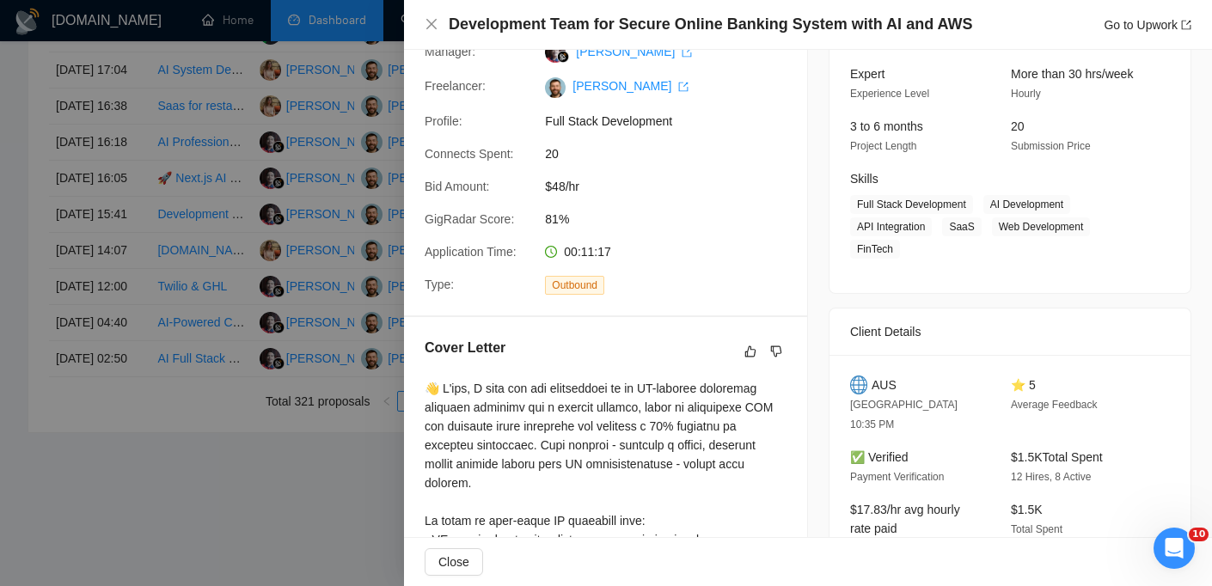
scroll to position [181, 0]
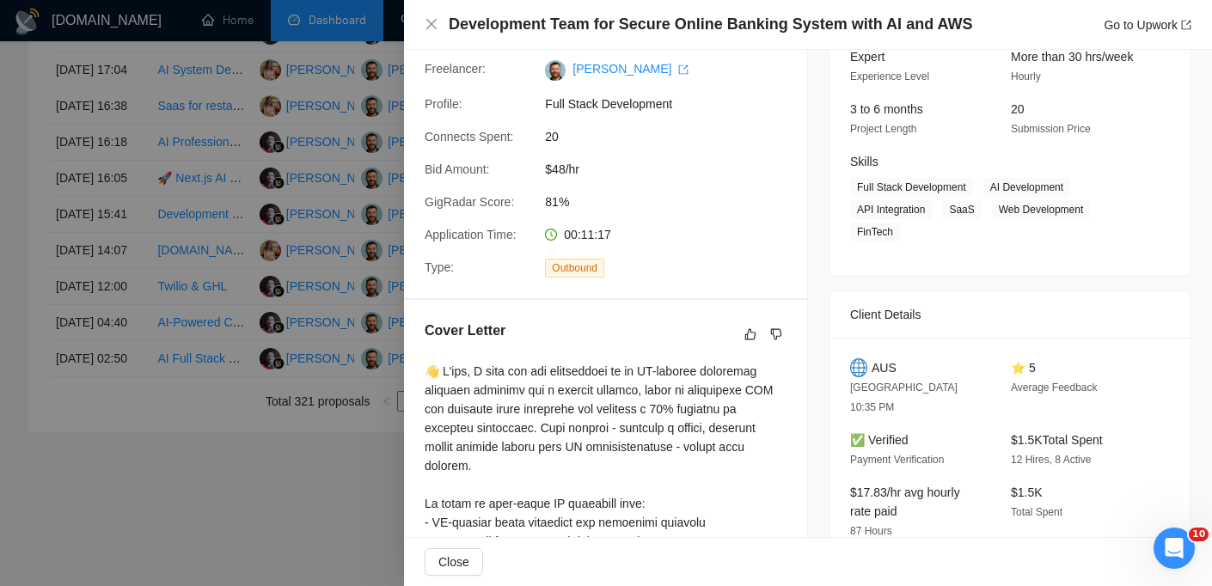
click at [887, 366] on span "AUS" at bounding box center [883, 367] width 25 height 19
click at [425, 27] on icon "close" at bounding box center [431, 24] width 14 height 14
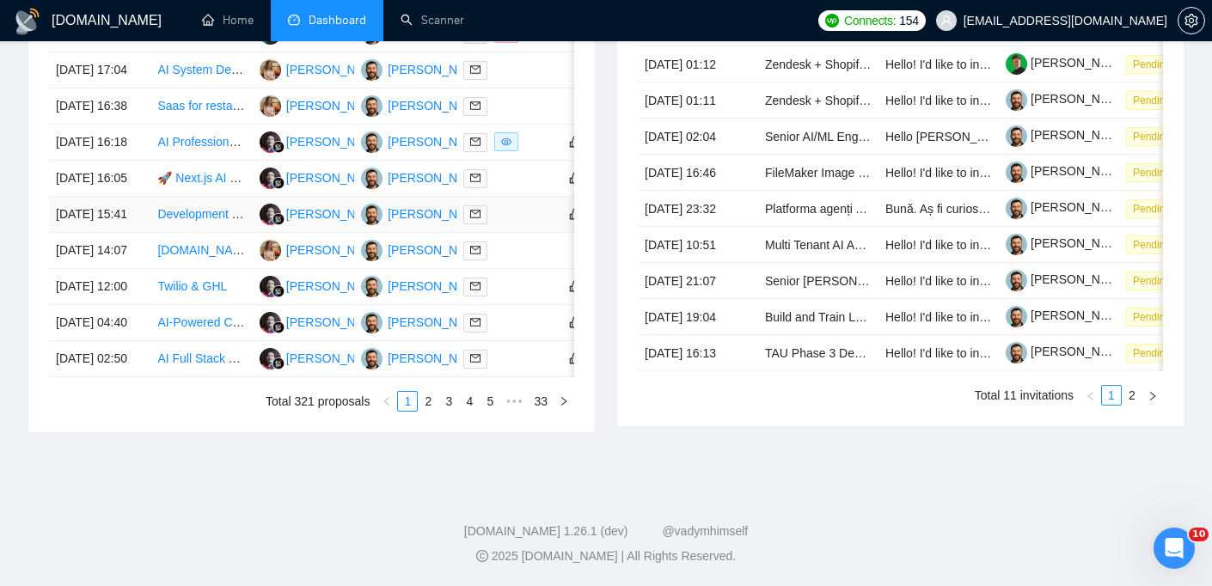
scroll to position [852, 0]
click at [130, 233] on td "[DATE] 15:41" at bounding box center [99, 215] width 101 height 36
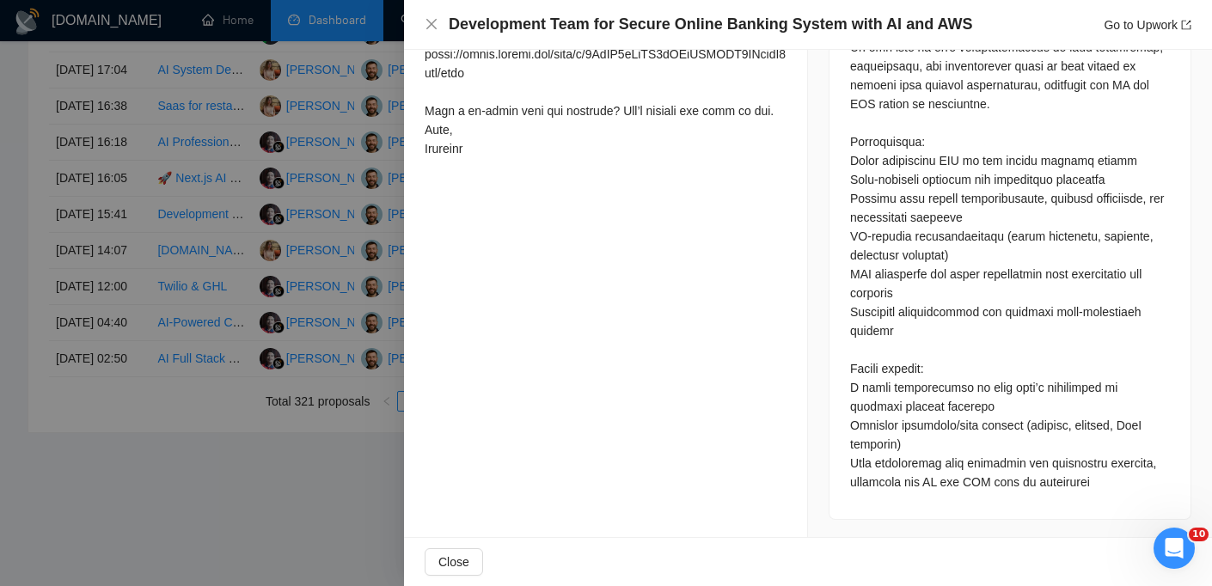
scroll to position [0, 0]
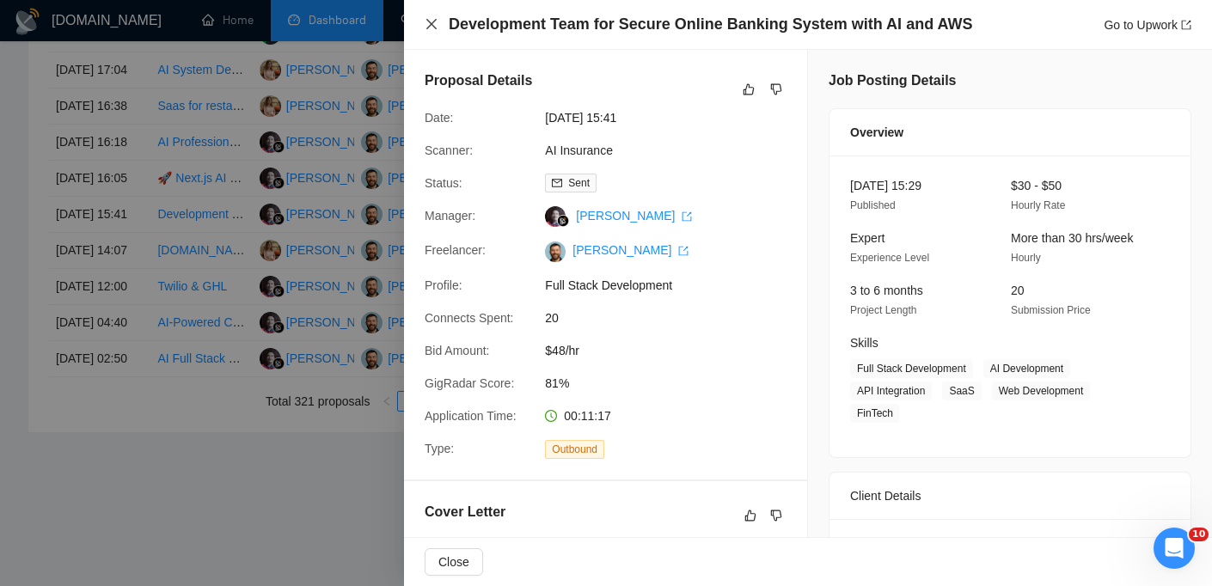
click at [437, 22] on icon "close" at bounding box center [431, 24] width 14 height 14
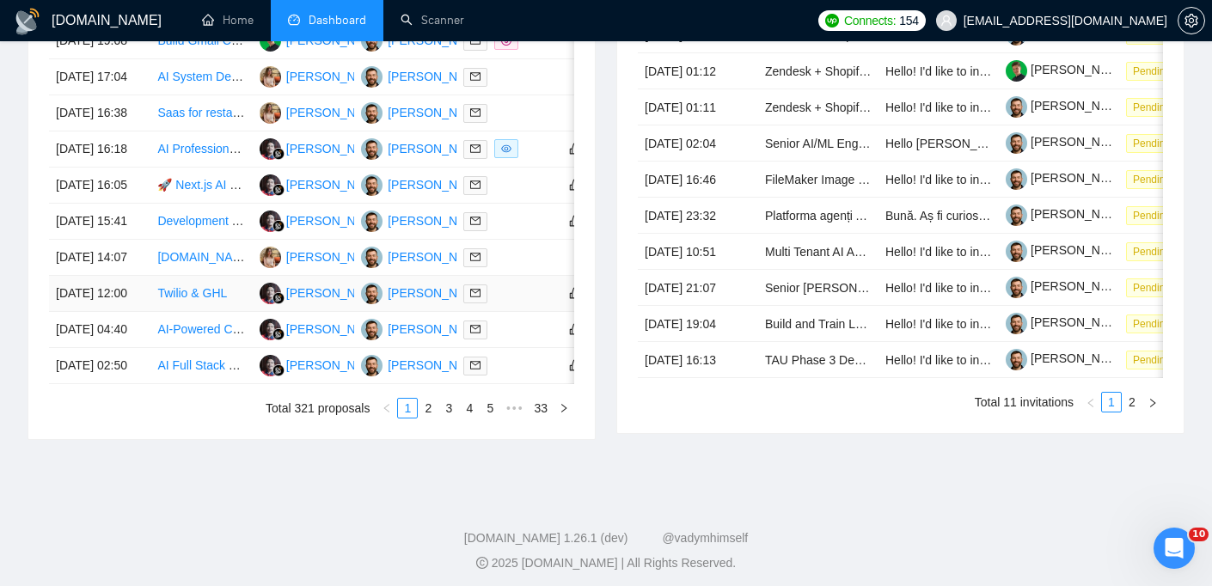
scroll to position [746, 0]
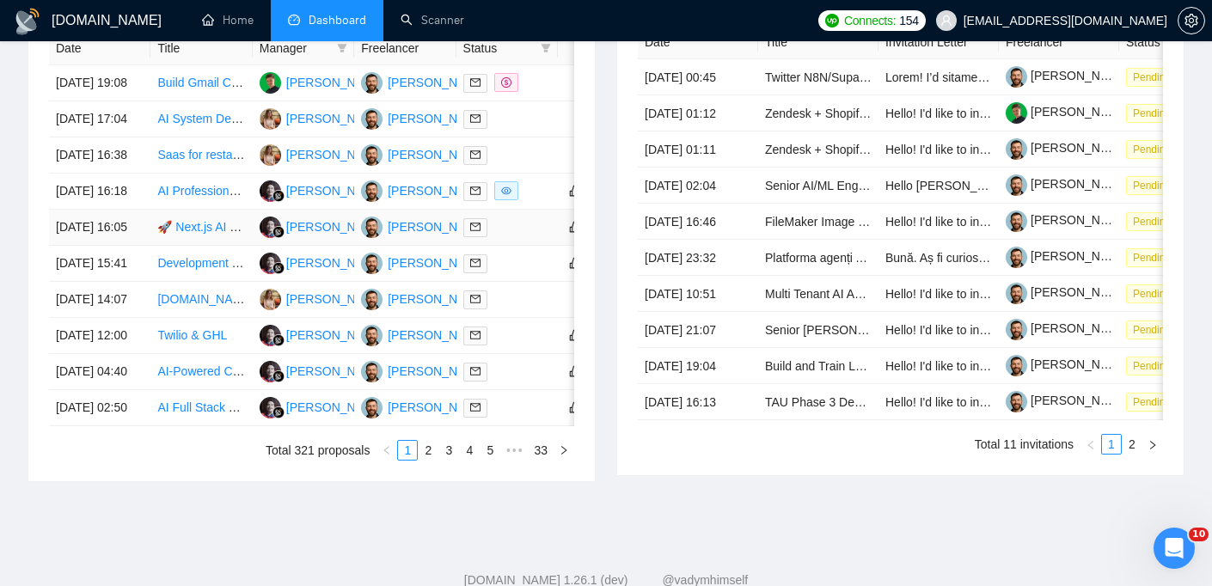
click at [139, 246] on td "24 Sep, 2025 16:05" at bounding box center [99, 228] width 101 height 36
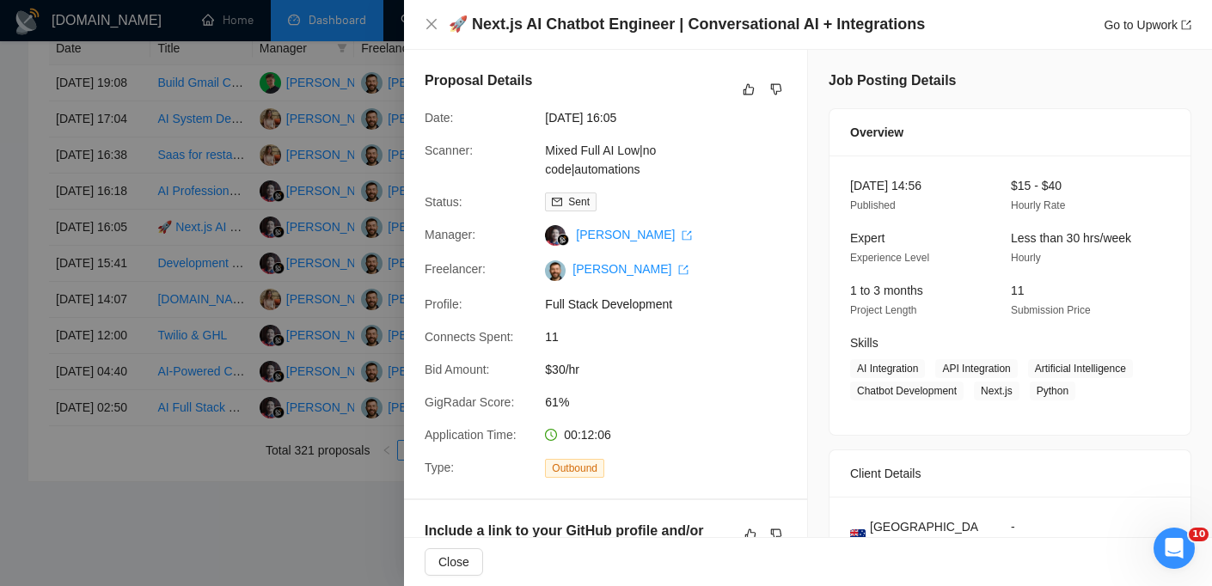
click at [537, 15] on h4 "🚀 Next.js AI Chatbot Engineer | Conversational AI + Integrations" at bounding box center [687, 24] width 476 height 21
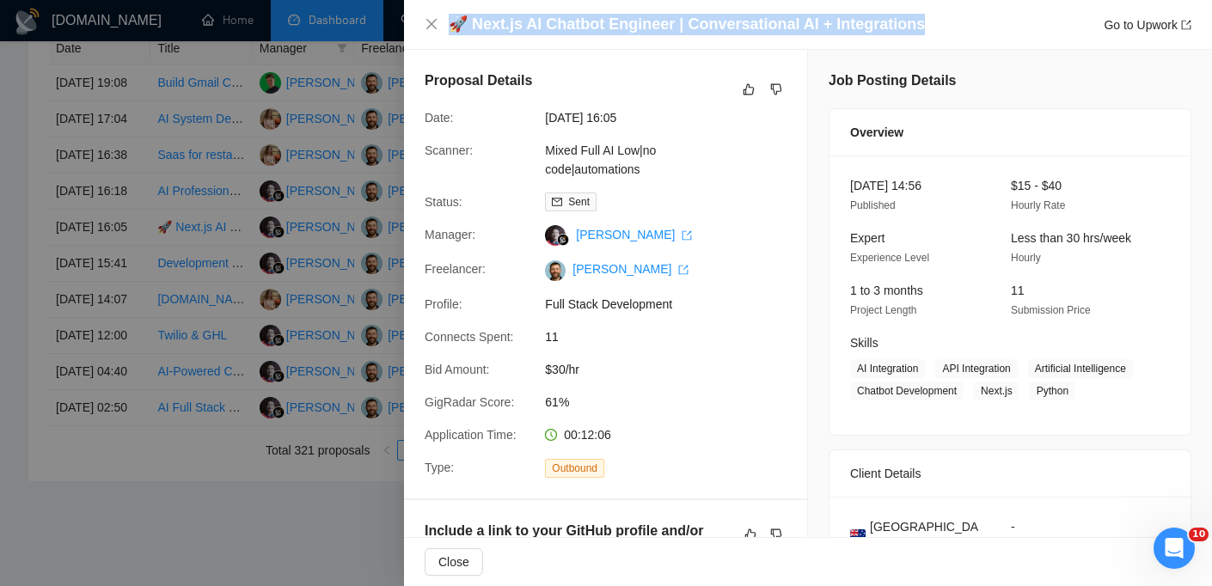
click at [537, 15] on h4 "🚀 Next.js AI Chatbot Engineer | Conversational AI + Integrations" at bounding box center [687, 24] width 476 height 21
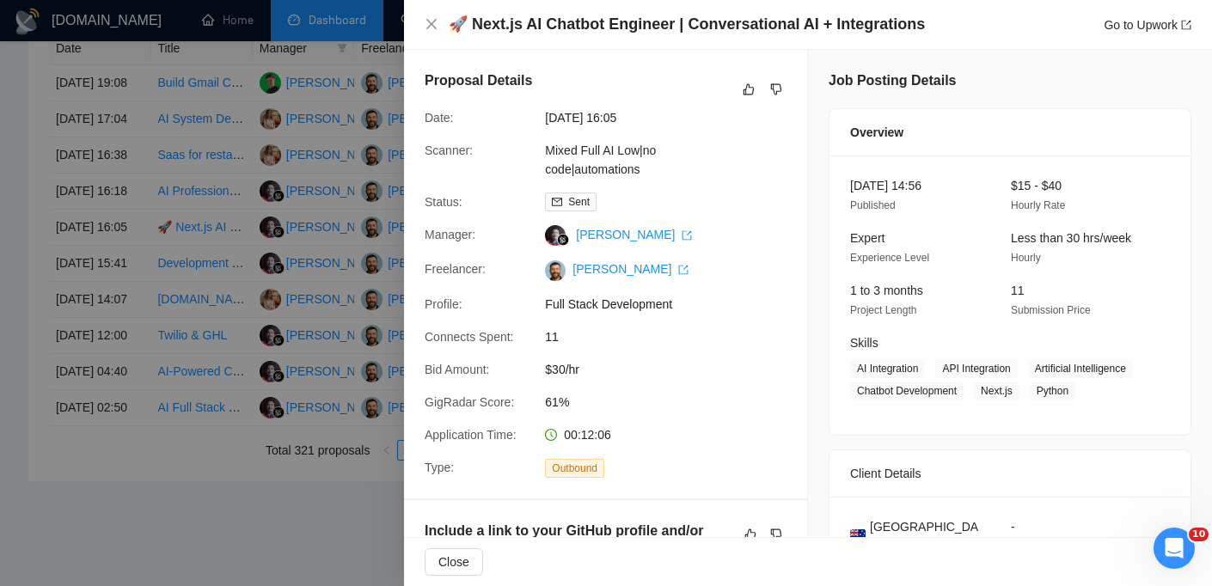
click at [422, 24] on div "🚀 Next.js AI Chatbot Engineer | Conversational AI + Integrations Go to Upwork" at bounding box center [808, 25] width 808 height 50
click at [425, 24] on icon "close" at bounding box center [431, 24] width 14 height 14
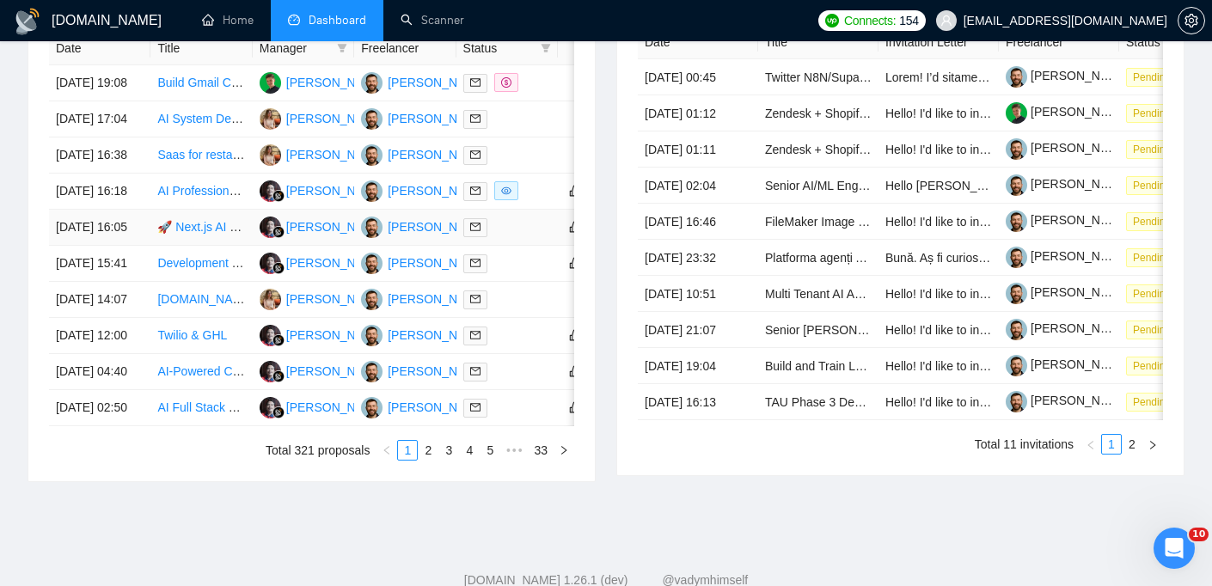
click at [131, 246] on td "24 Sep, 2025 16:05" at bounding box center [99, 228] width 101 height 36
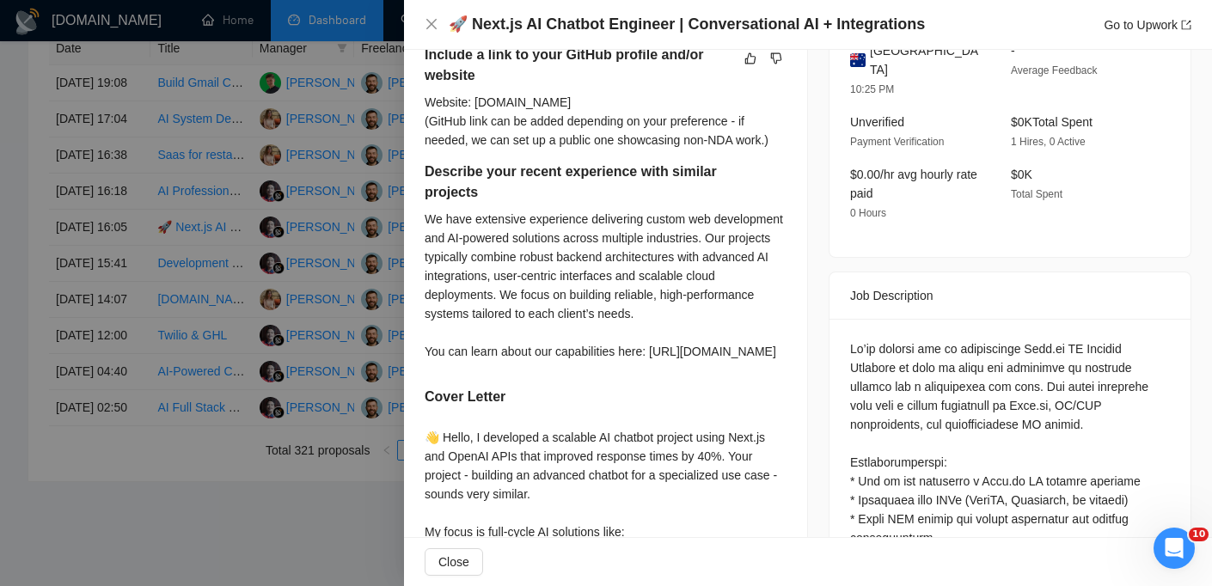
scroll to position [465, 0]
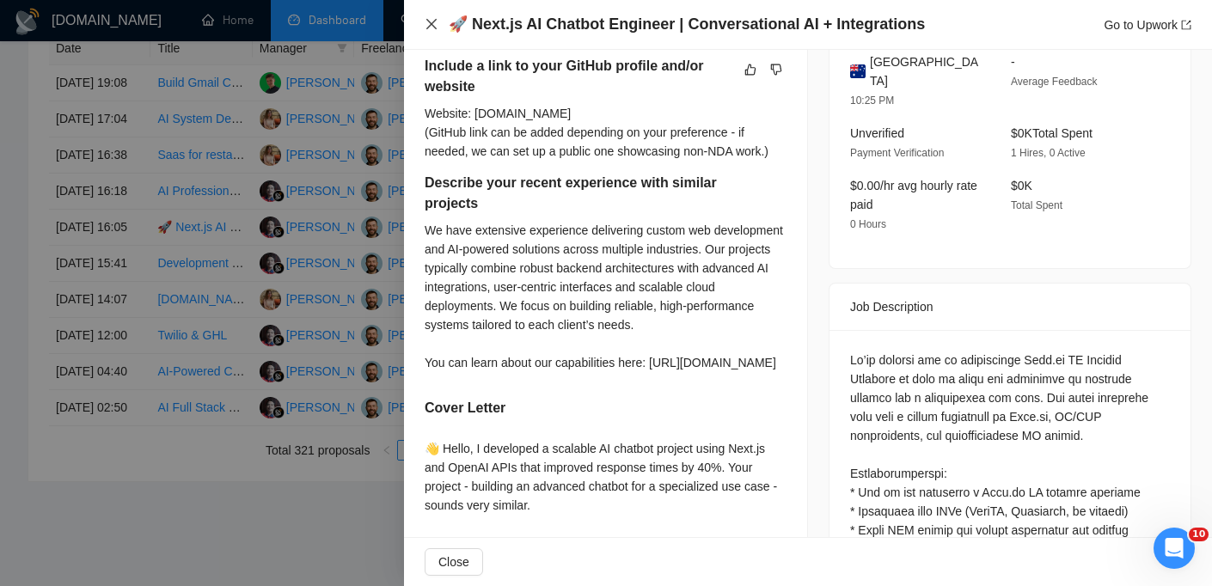
click at [436, 24] on icon "close" at bounding box center [431, 24] width 14 height 14
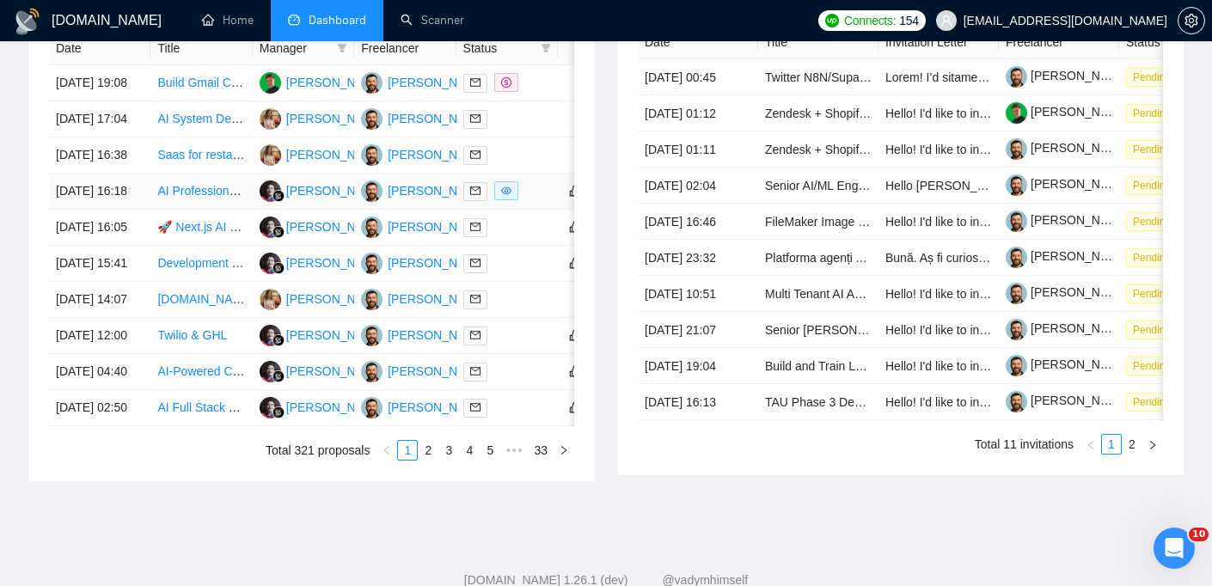
click at [125, 210] on td "24 Sep, 2025 16:18" at bounding box center [99, 192] width 101 height 36
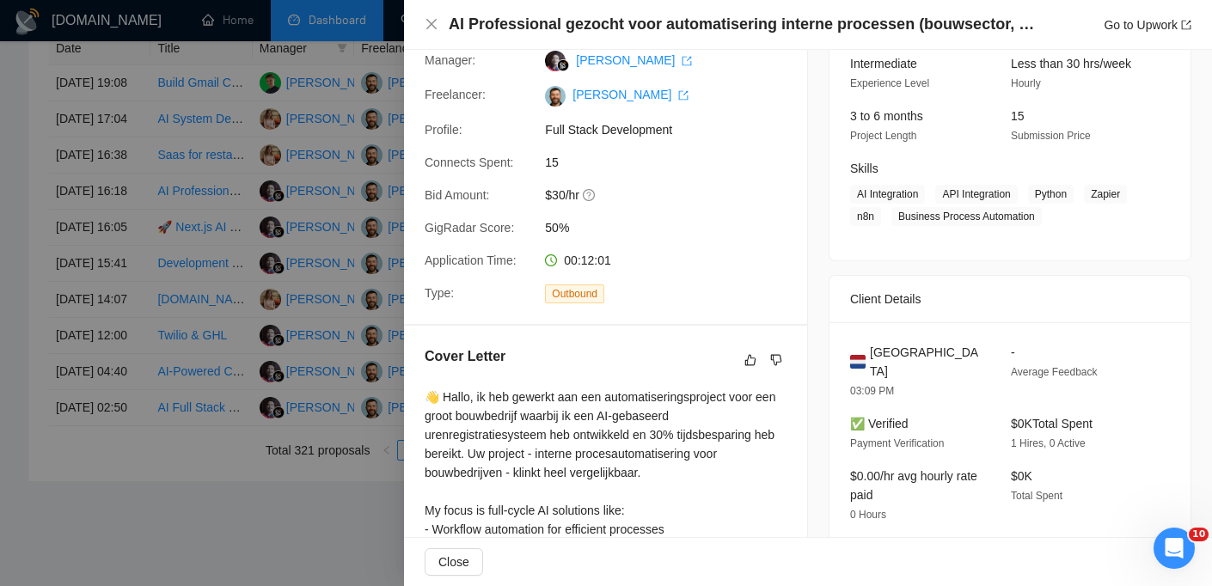
scroll to position [0, 0]
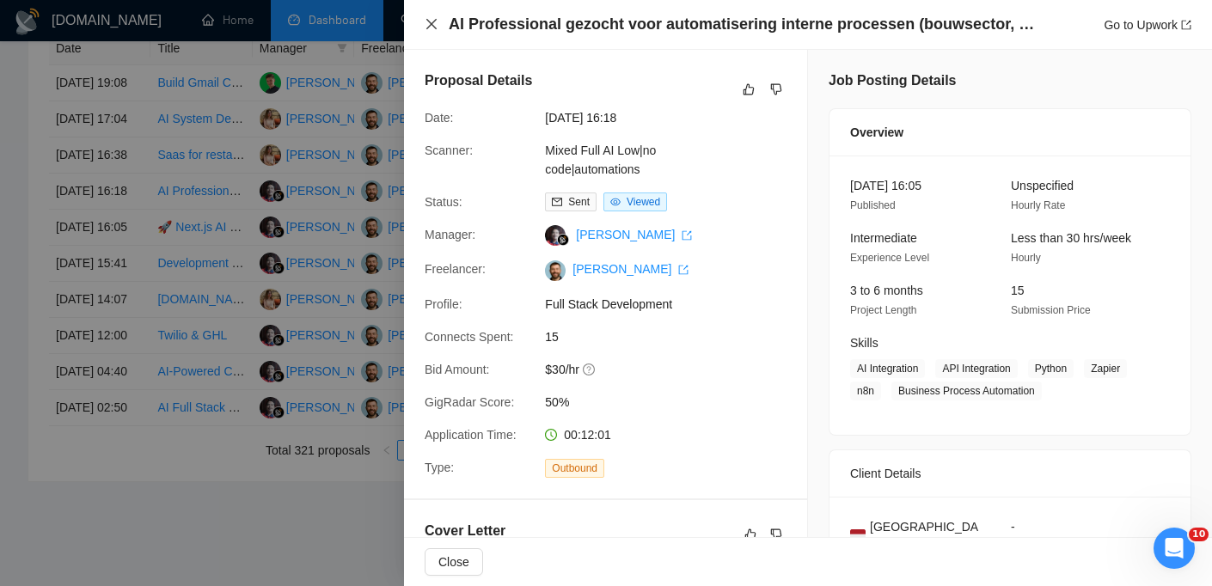
click at [425, 20] on icon "close" at bounding box center [431, 24] width 14 height 14
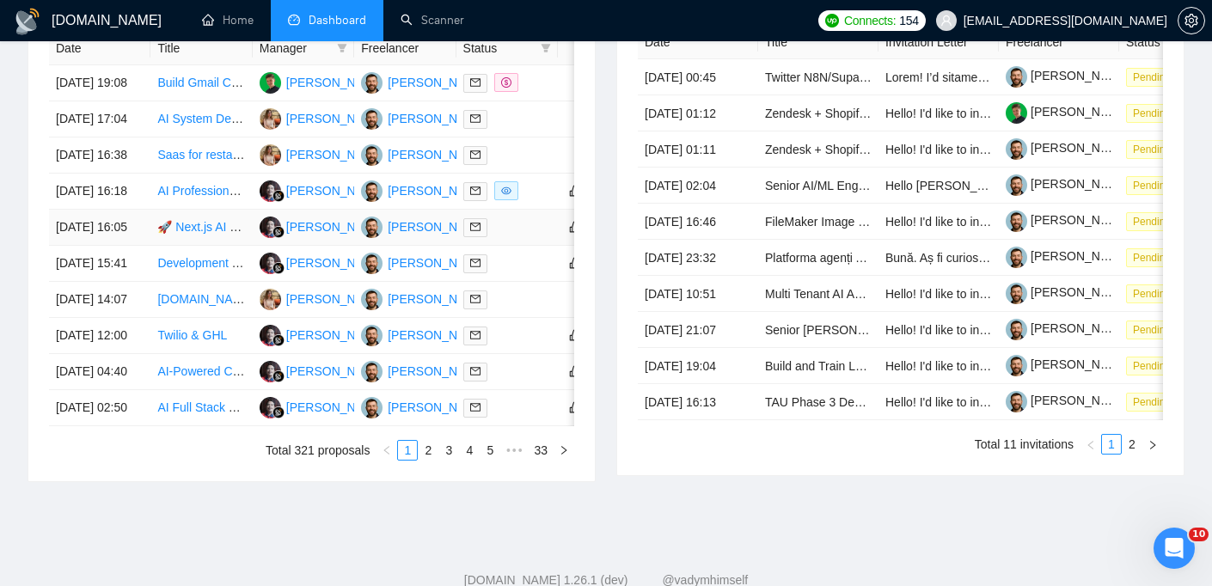
click at [131, 246] on td "24 Sep, 2025 16:05" at bounding box center [99, 228] width 101 height 36
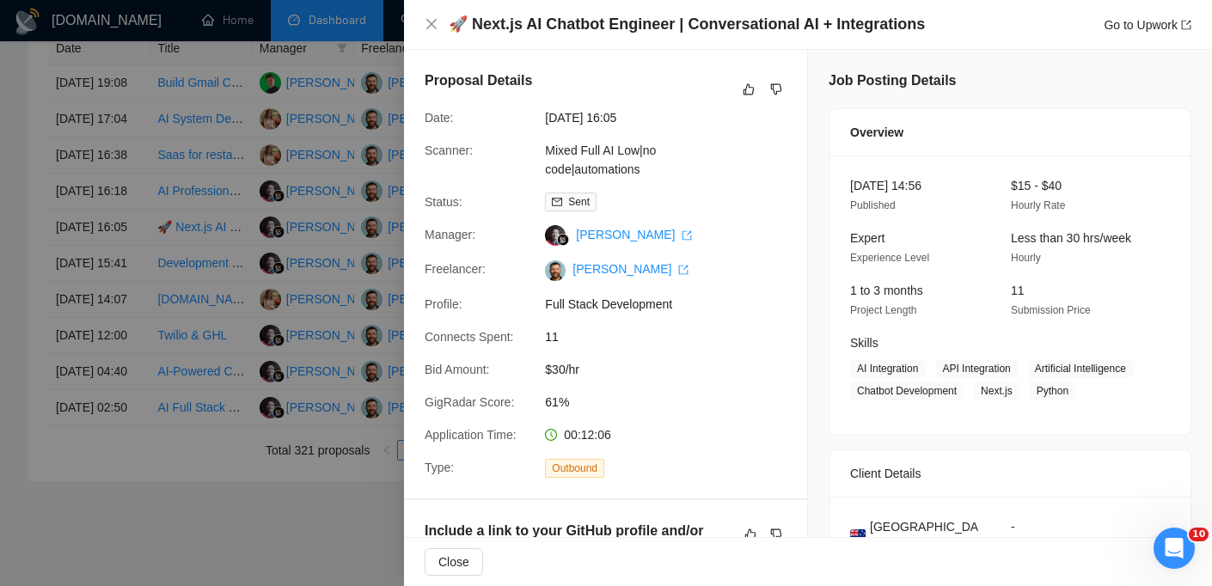
click at [644, 34] on h4 "🚀 Next.js AI Chatbot Engineer | Conversational AI + Integrations" at bounding box center [687, 24] width 476 height 21
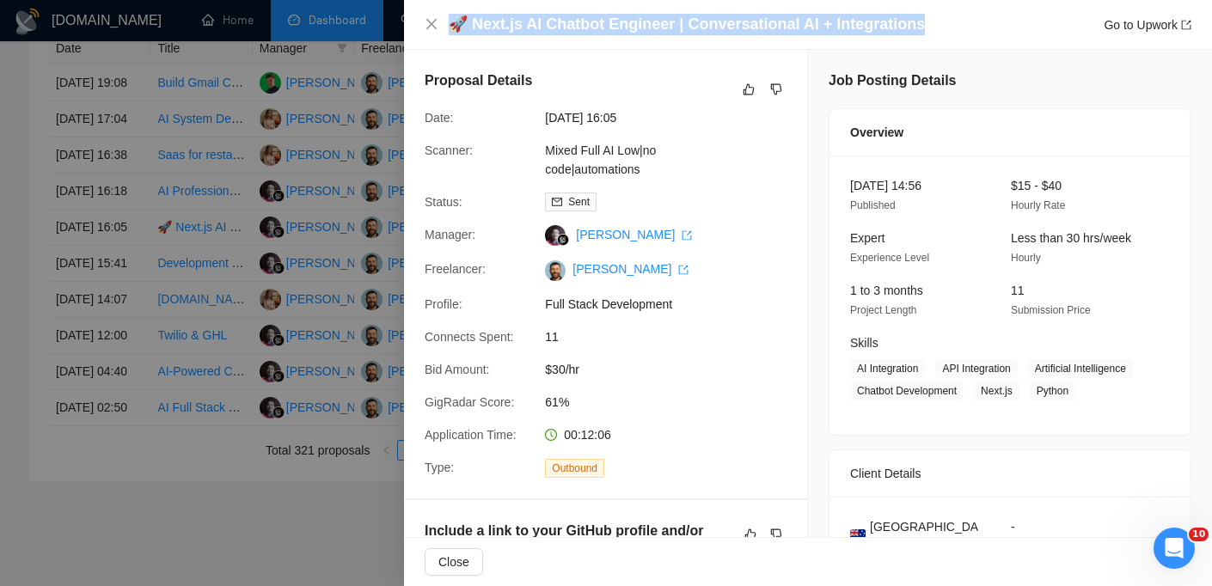
click at [644, 34] on h4 "🚀 Next.js AI Chatbot Engineer | Conversational AI + Integrations" at bounding box center [687, 24] width 476 height 21
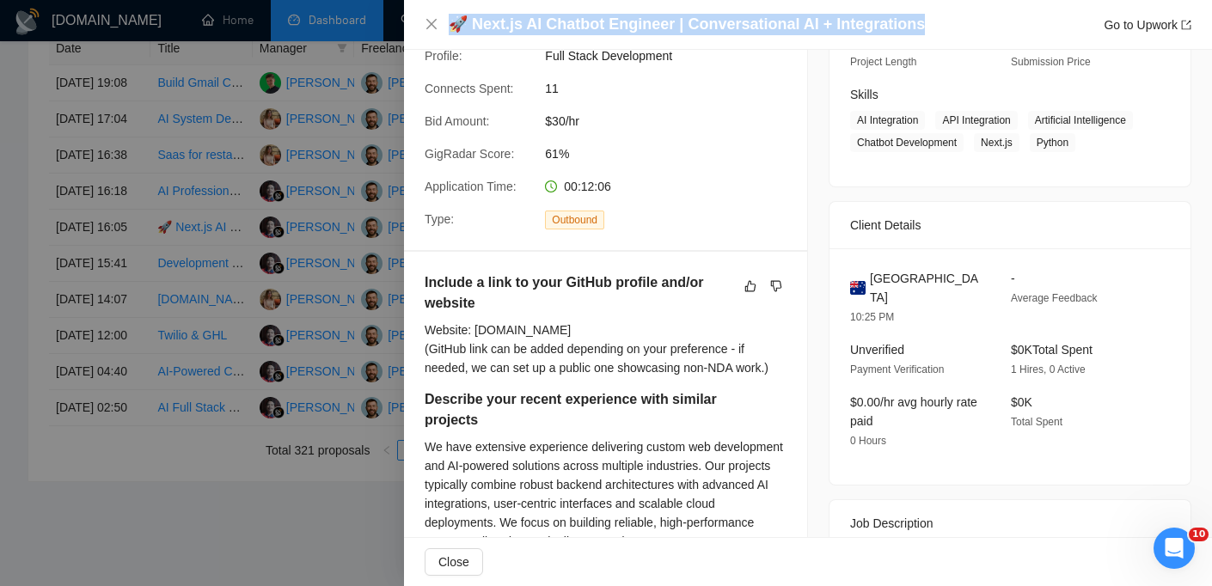
scroll to position [295, 0]
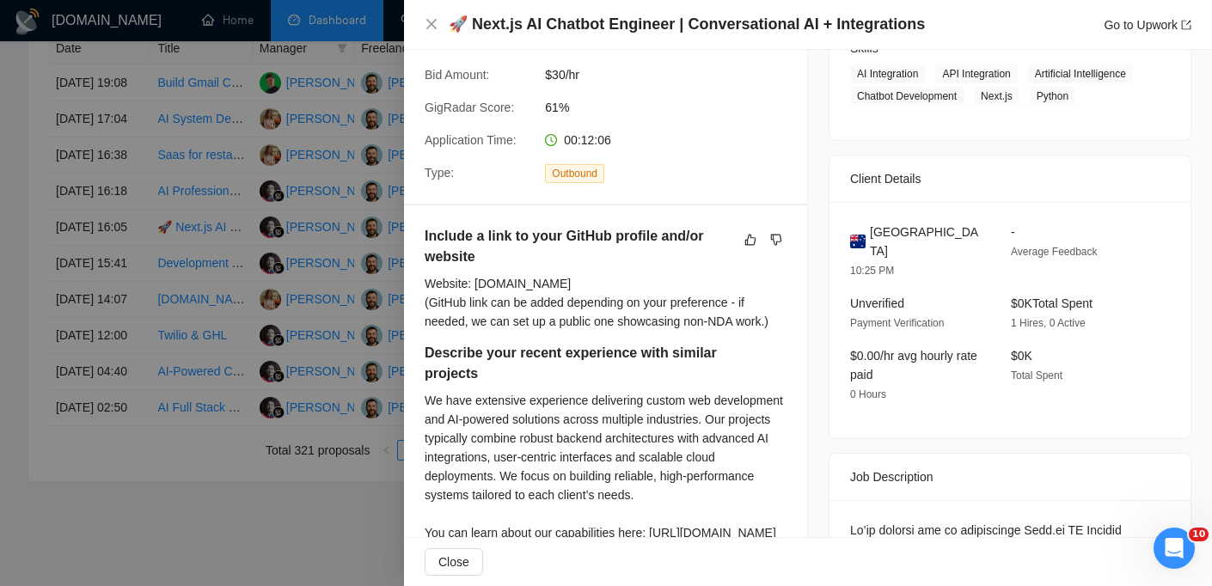
click at [908, 252] on span "Australia" at bounding box center [926, 242] width 113 height 38
click at [426, 23] on icon "close" at bounding box center [431, 24] width 14 height 14
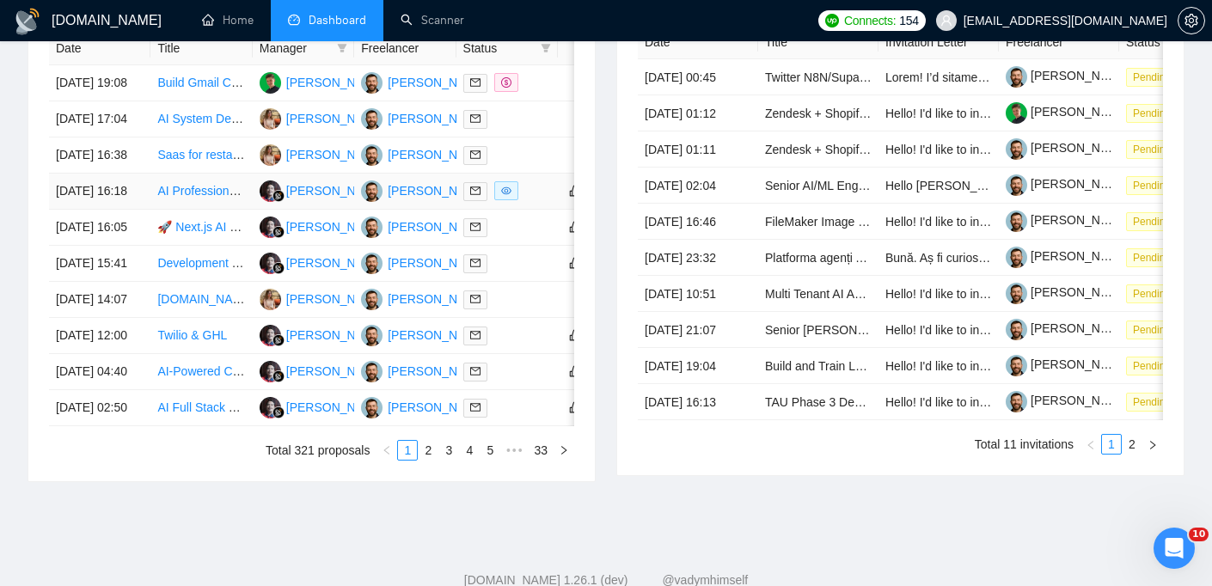
click at [137, 210] on td "24 Sep, 2025 16:18" at bounding box center [99, 192] width 101 height 36
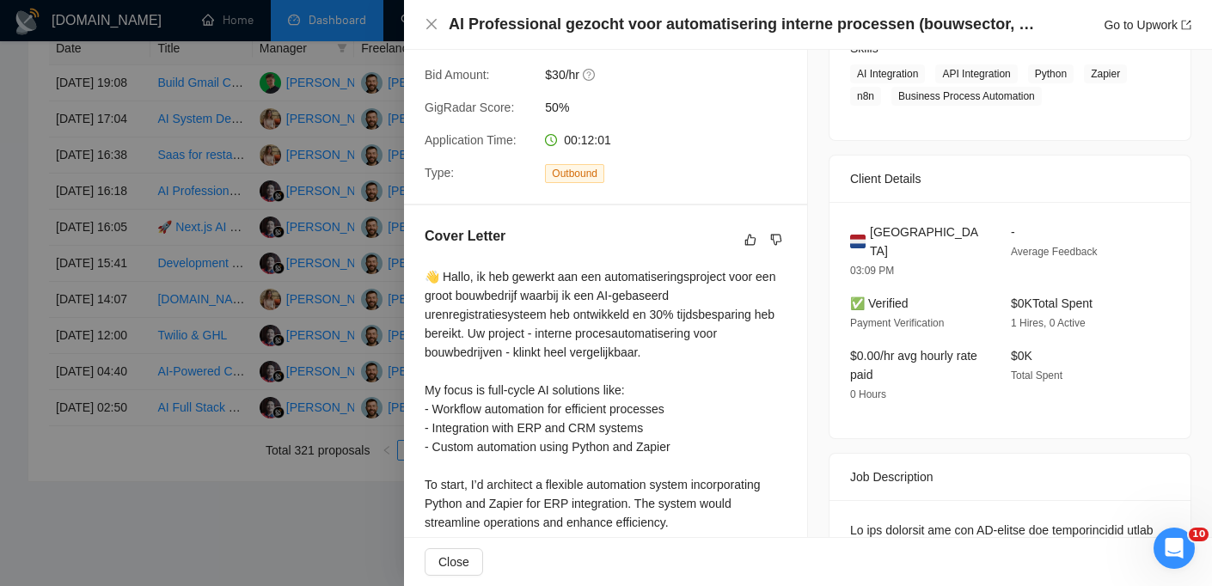
click at [531, 13] on div "AI Professional gezocht voor automatisering interne processen (bouwsector, Nede…" at bounding box center [808, 25] width 808 height 50
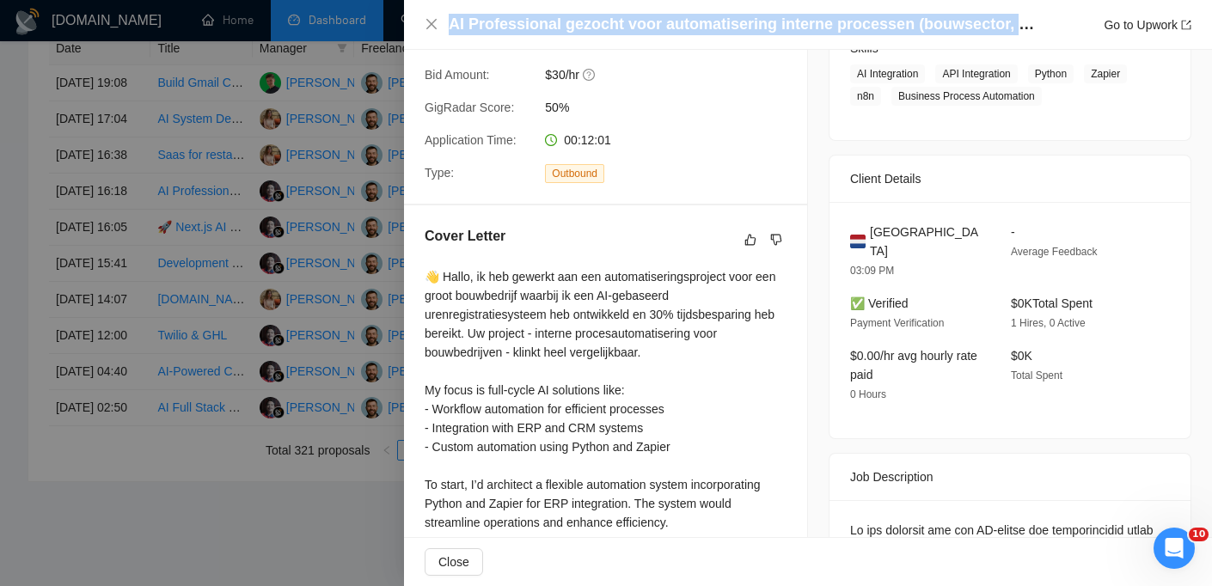
click at [531, 13] on div "AI Professional gezocht voor automatisering interne processen (bouwsector, Nede…" at bounding box center [808, 25] width 808 height 50
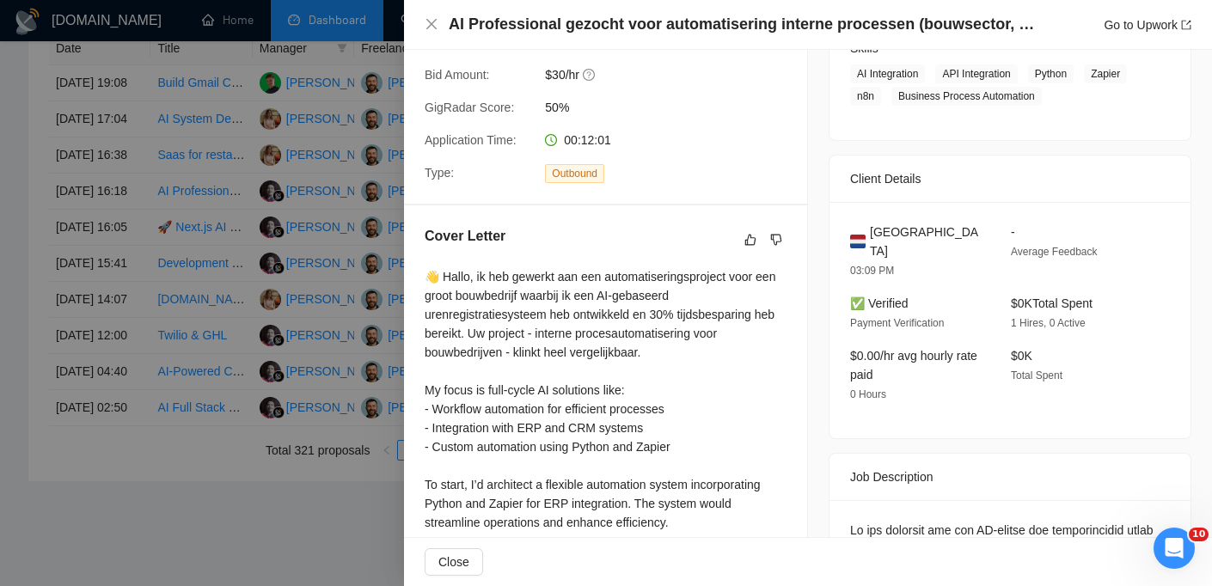
click at [424, 24] on div "AI Professional gezocht voor automatisering interne processen (bouwsector, Nede…" at bounding box center [808, 25] width 808 height 50
click at [426, 24] on icon "close" at bounding box center [431, 24] width 14 height 14
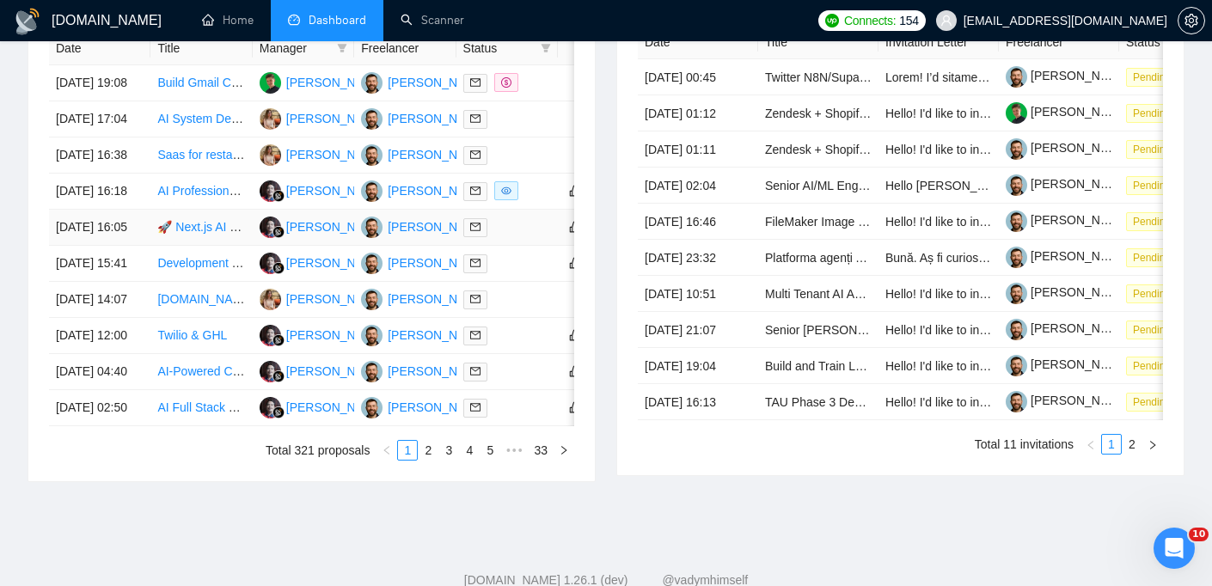
click at [123, 246] on td "24 Sep, 2025 16:05" at bounding box center [99, 228] width 101 height 36
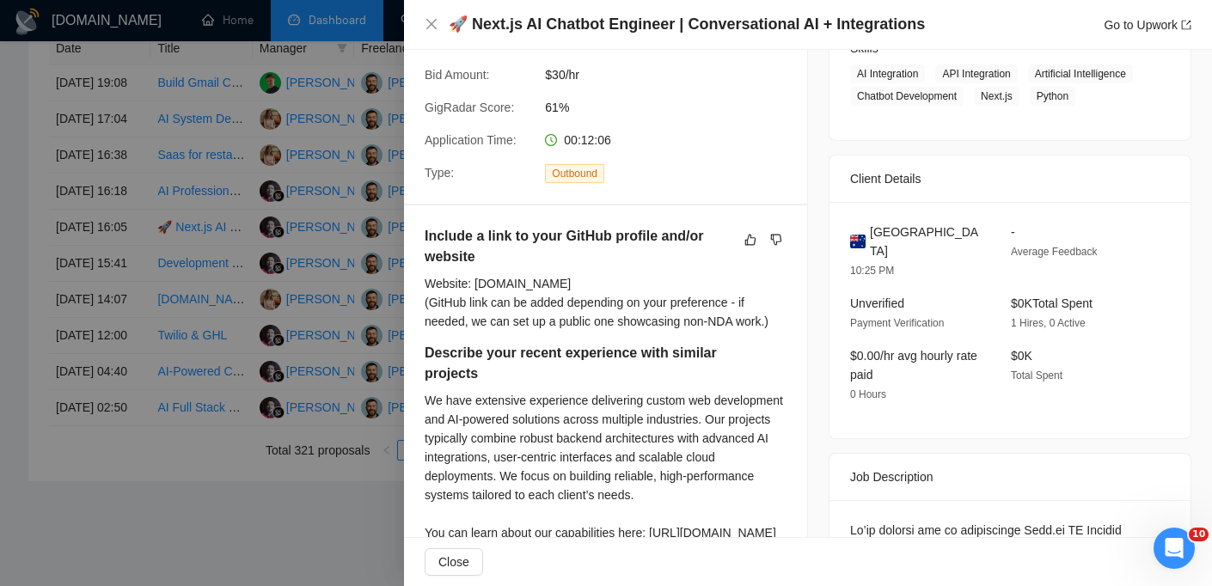
click at [222, 162] on div at bounding box center [606, 293] width 1212 height 586
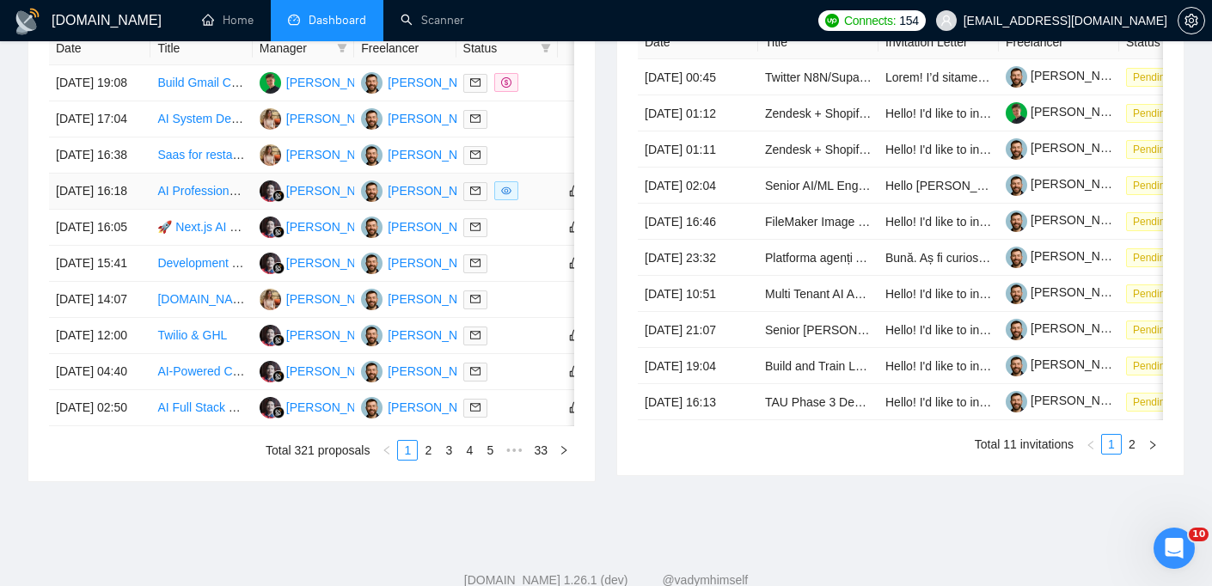
click at [145, 210] on td "24 Sep, 2025 16:18" at bounding box center [99, 192] width 101 height 36
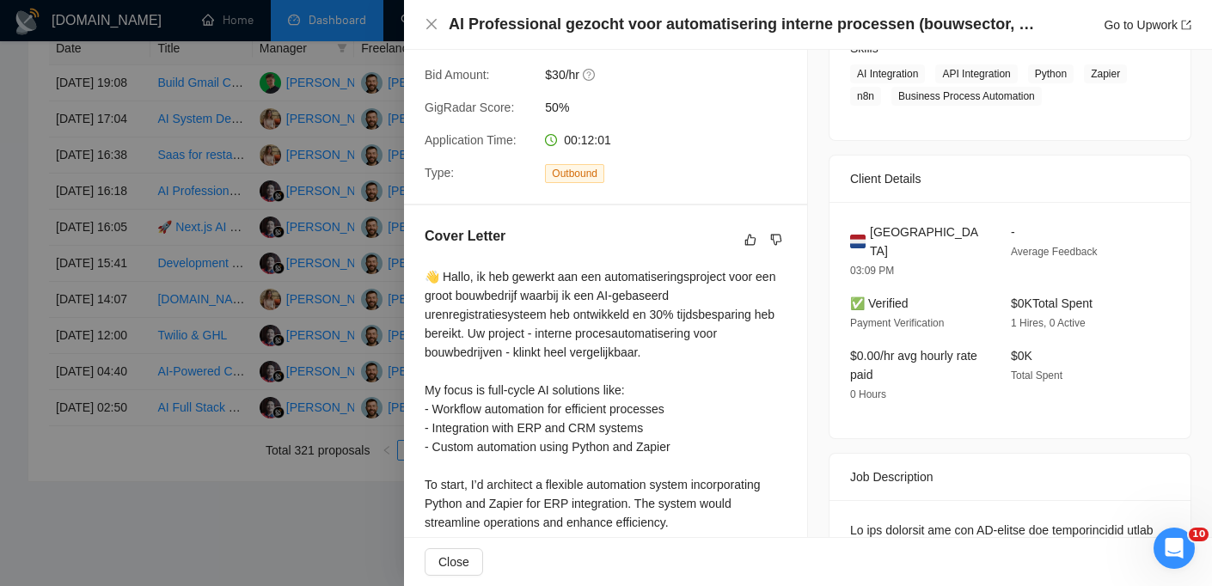
click at [920, 231] on span "Netherlands" at bounding box center [926, 242] width 113 height 38
click at [427, 20] on icon "close" at bounding box center [431, 24] width 10 height 10
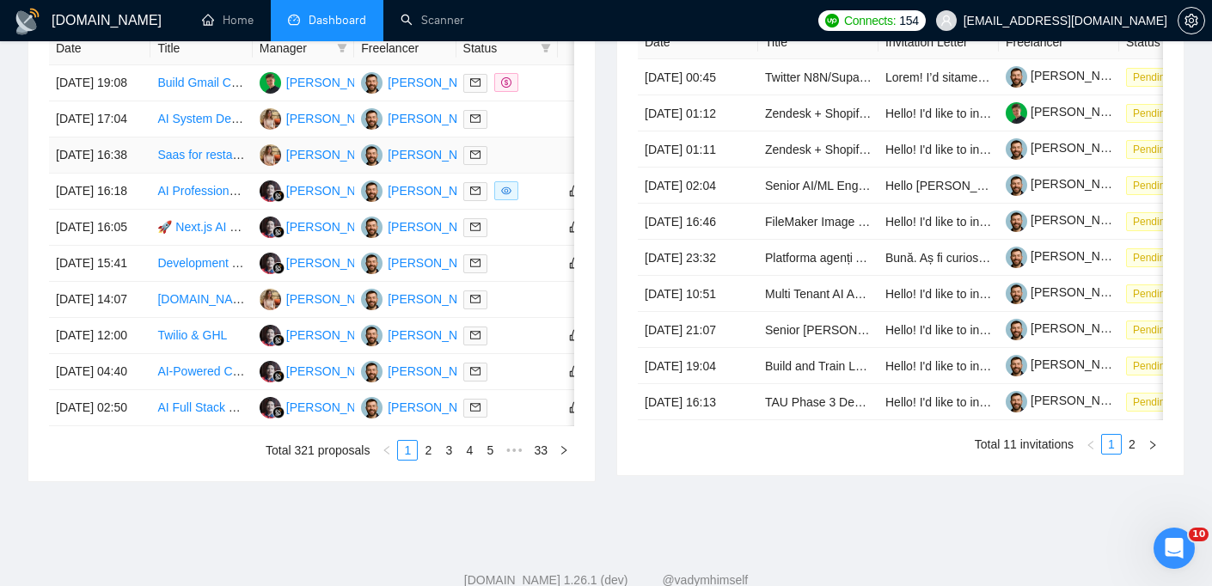
click at [137, 174] on td "24 Sep, 2025 16:38" at bounding box center [99, 155] width 101 height 36
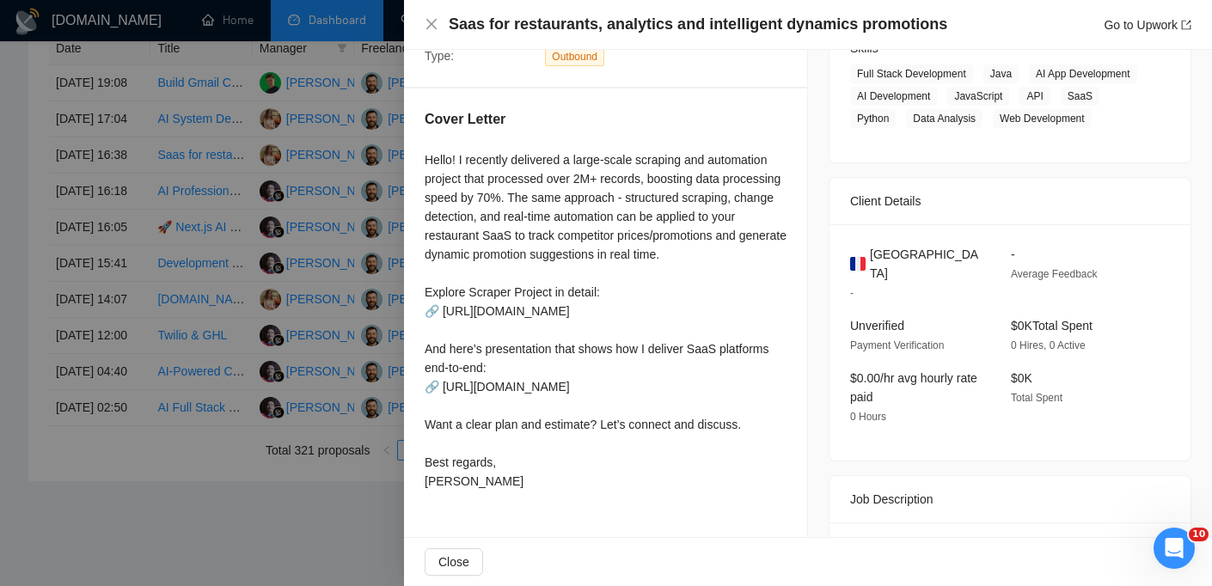
click at [579, 14] on h4 "Saas for restaurants, analytics and intelligent dynamics promotions" at bounding box center [698, 24] width 498 height 21
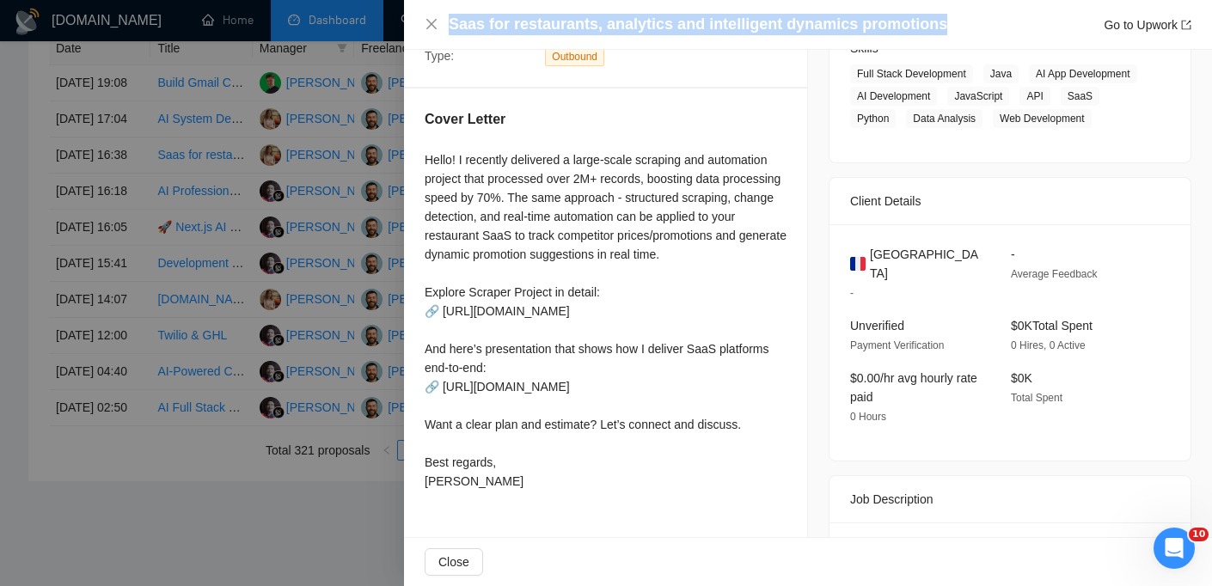
click at [579, 14] on h4 "Saas for restaurants, analytics and intelligent dynamics promotions" at bounding box center [698, 24] width 498 height 21
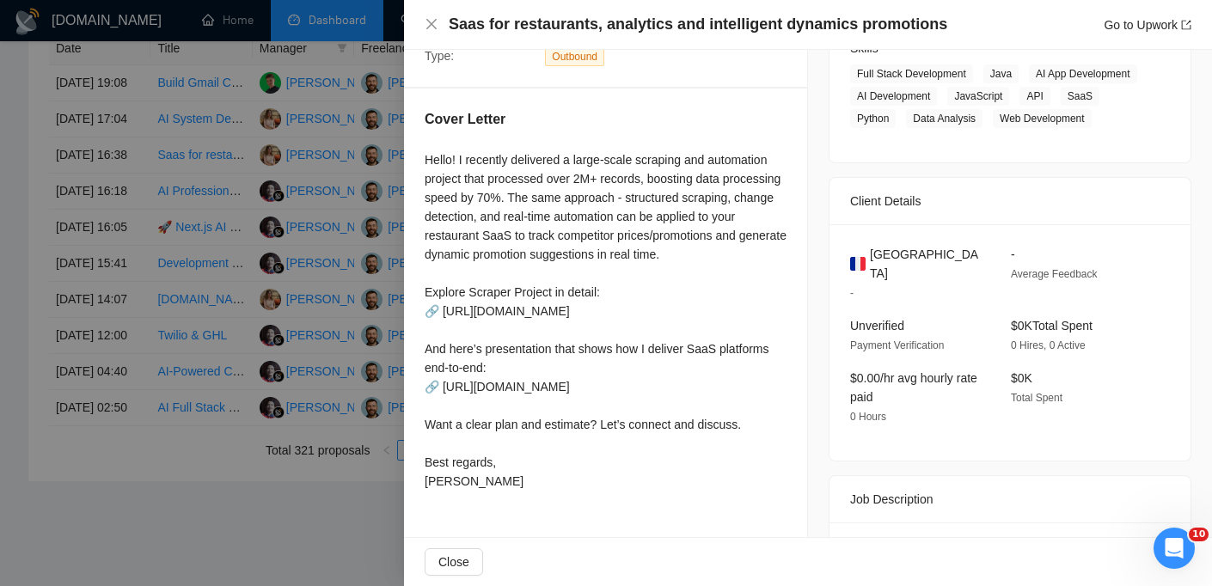
click at [423, 21] on div "Saas for restaurants, analytics and intelligent dynamics promotions Go to Upwork" at bounding box center [808, 25] width 808 height 50
click at [423, 26] on div "Saas for restaurants, analytics and intelligent dynamics promotions Go to Upwork" at bounding box center [808, 25] width 808 height 50
click at [426, 26] on icon "close" at bounding box center [431, 24] width 14 height 14
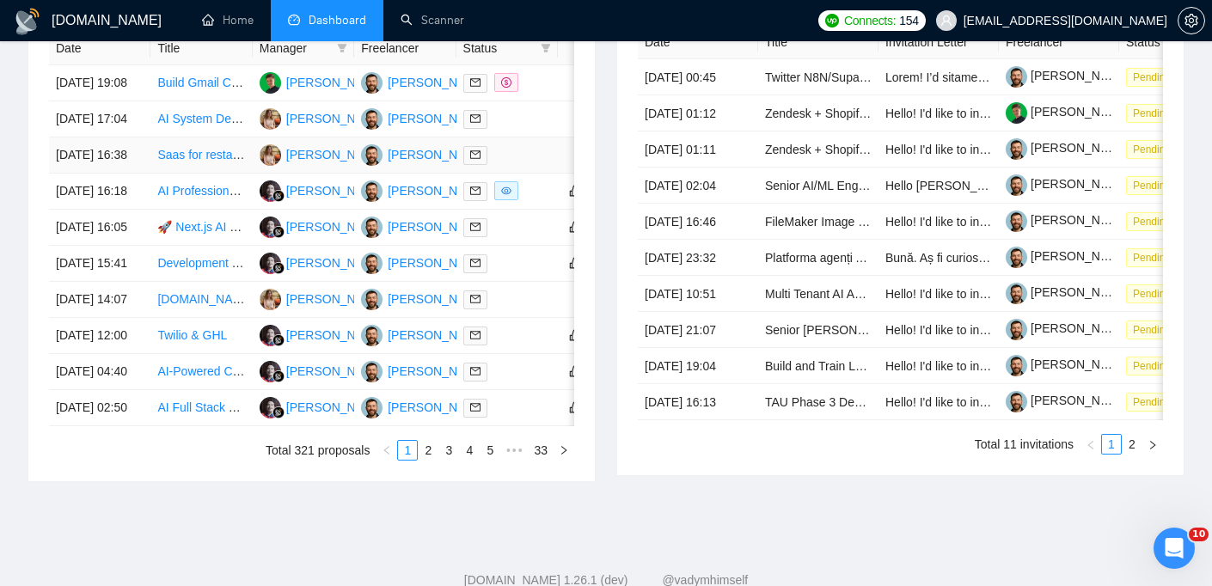
click at [136, 174] on td "24 Sep, 2025 16:38" at bounding box center [99, 155] width 101 height 36
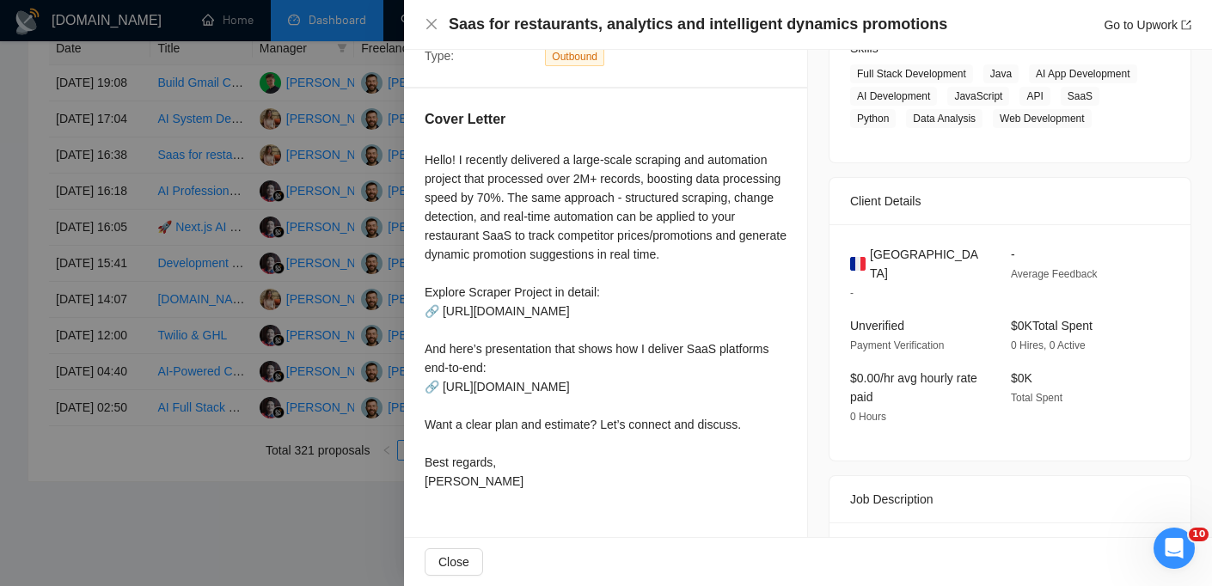
click at [891, 276] on span "France" at bounding box center [926, 264] width 113 height 38
click at [437, 22] on icon "close" at bounding box center [431, 24] width 14 height 14
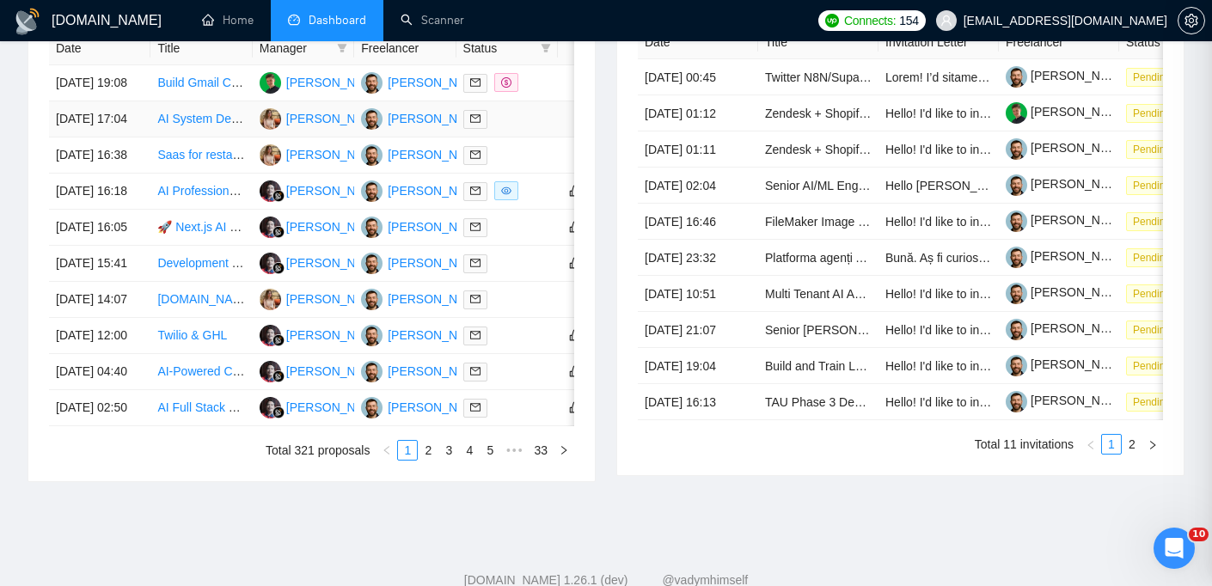
click at [144, 137] on td "24 Sep, 2025 17:04" at bounding box center [99, 119] width 101 height 36
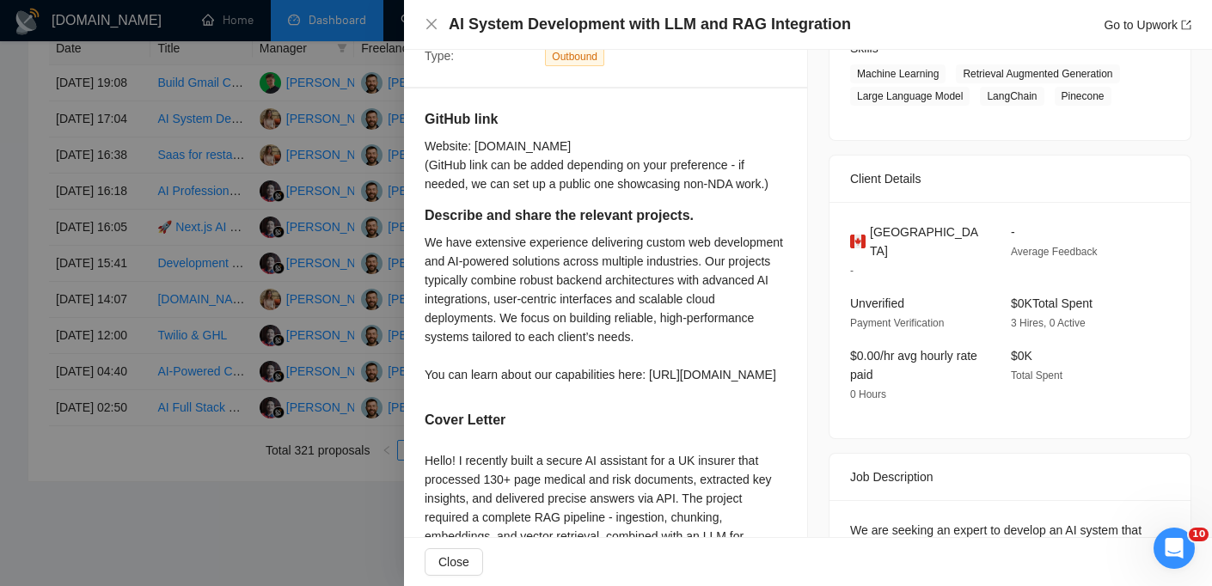
click at [617, 23] on h4 "AI System Development with LLM and RAG Integration" at bounding box center [650, 24] width 402 height 21
click at [431, 21] on icon "close" at bounding box center [431, 24] width 14 height 14
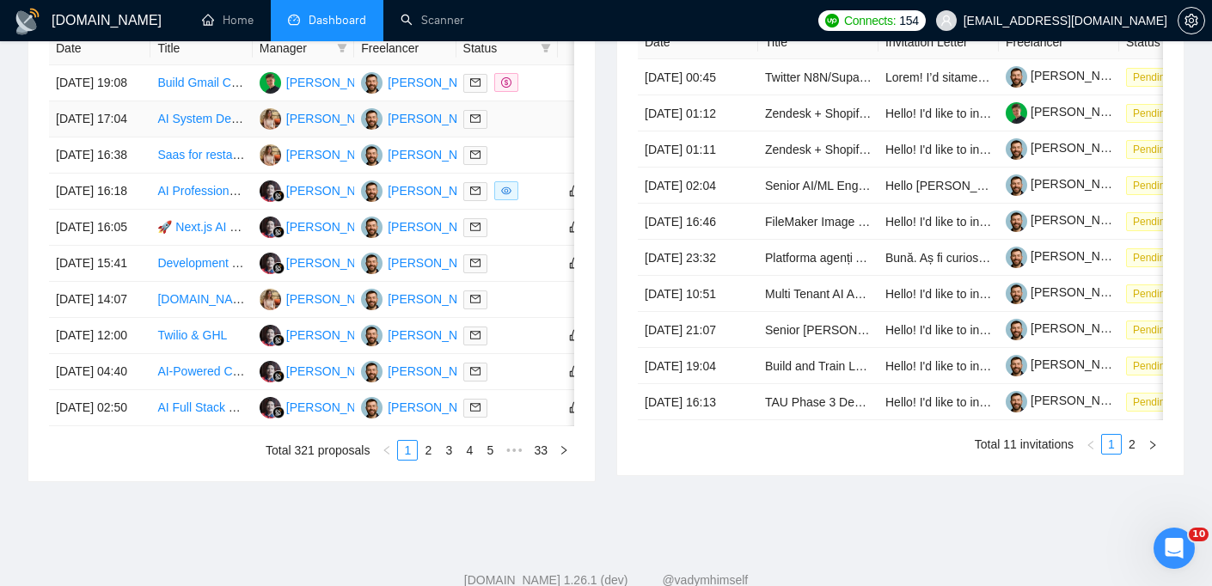
click at [127, 137] on td "24 Sep, 2025 17:04" at bounding box center [99, 119] width 101 height 36
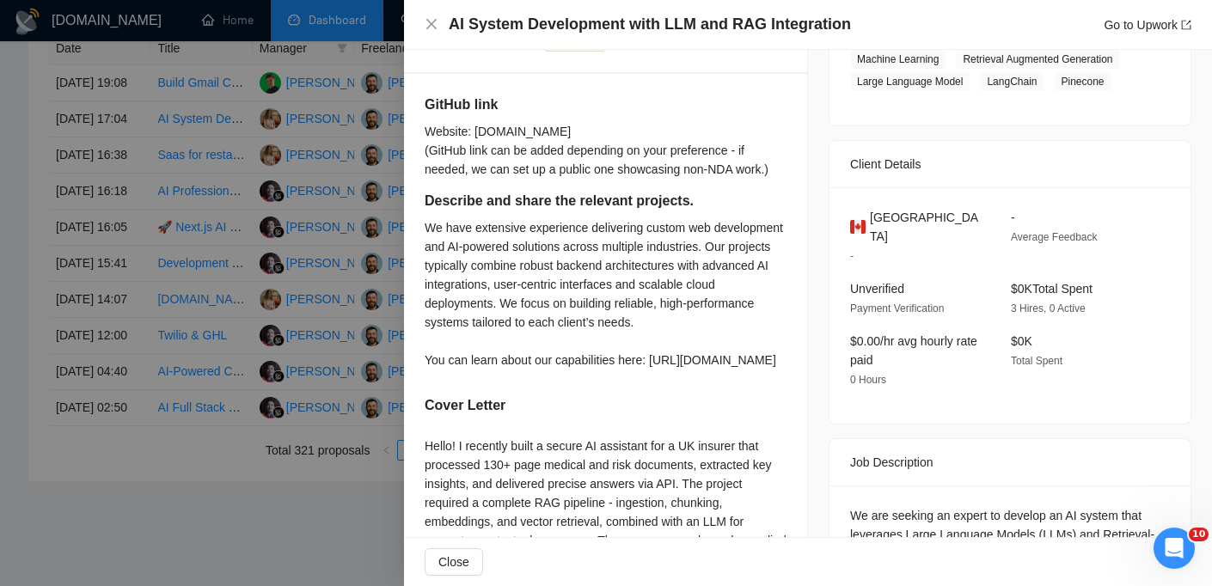
scroll to position [320, 0]
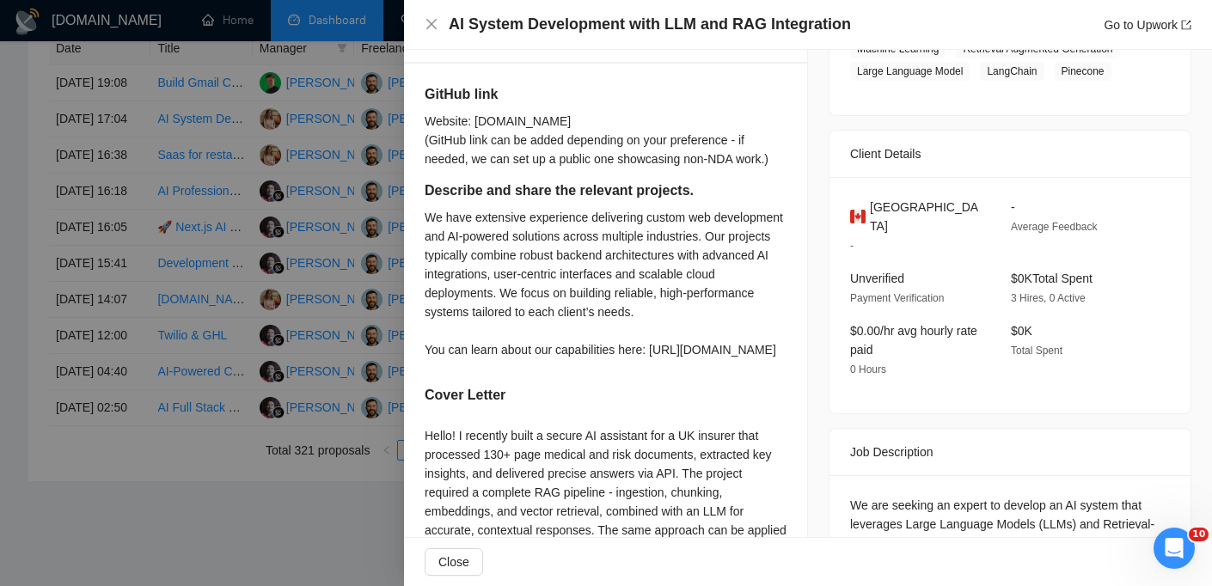
click at [884, 211] on span "Canada" at bounding box center [926, 217] width 113 height 38
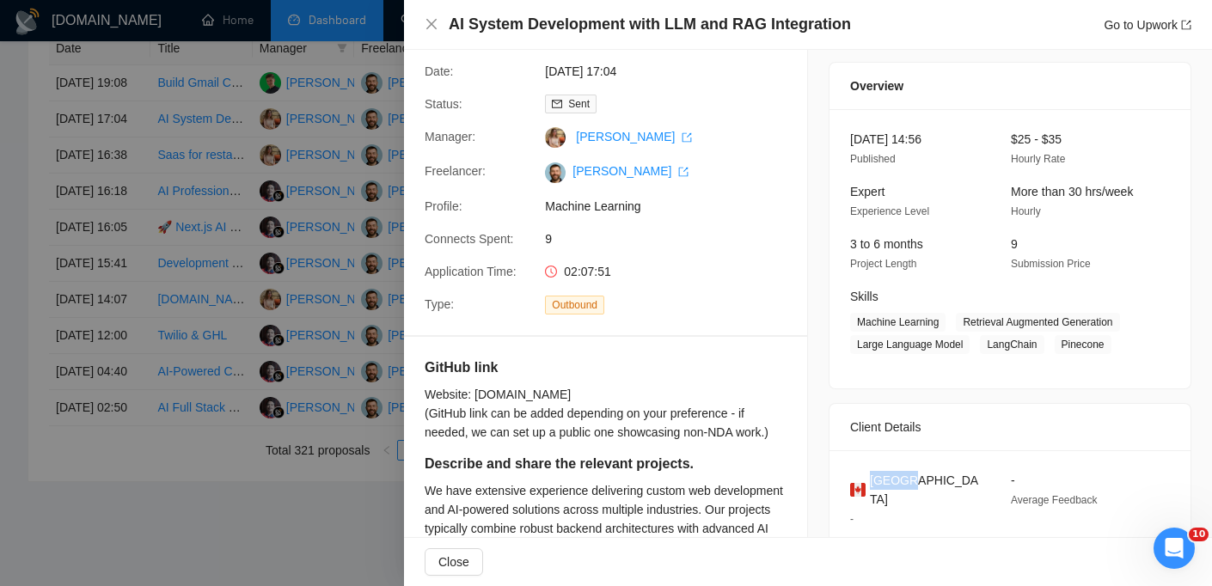
scroll to position [0, 0]
